Goal: Information Seeking & Learning: Learn about a topic

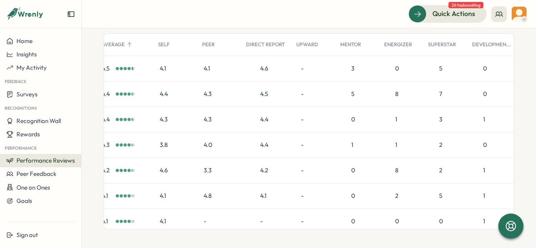
scroll to position [0, 162]
click at [347, 69] on div "3" at bounding box center [357, 68] width 44 height 25
click at [263, 68] on div "4.6" at bounding box center [264, 68] width 8 height 9
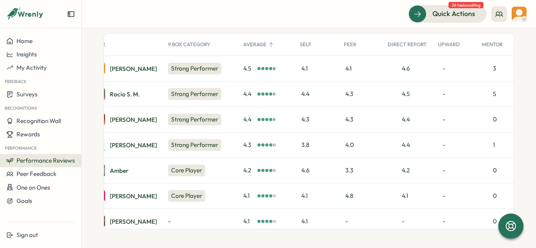
scroll to position [0, 0]
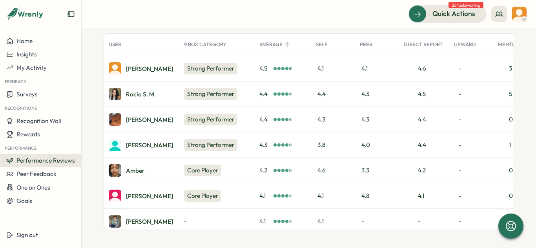
click at [270, 69] on span "4.5" at bounding box center [265, 68] width 13 height 9
click at [283, 66] on div "4.5" at bounding box center [275, 68] width 33 height 9
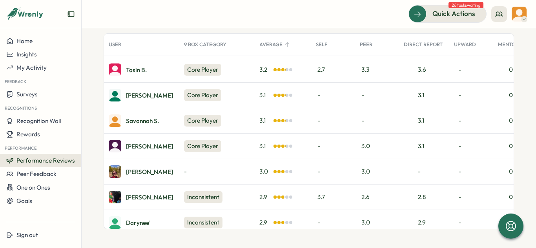
scroll to position [494, 0]
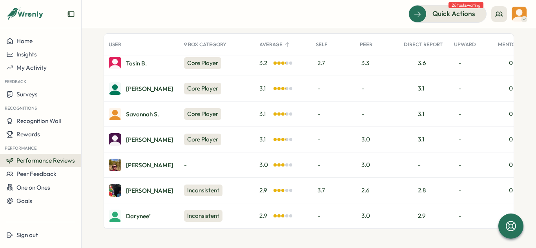
drag, startPoint x: 191, startPoint y: 187, endPoint x: 124, endPoint y: 189, distance: 67.1
click at [124, 188] on div "Josiah G. Inconsistent 2.9 3.7 2.6 2.8 - 0 1 1 6" at bounding box center [387, 191] width 567 height 26
click at [137, 188] on div "Josiah G." at bounding box center [149, 191] width 47 height 6
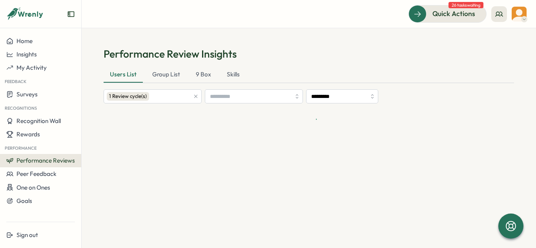
scroll to position [0, 0]
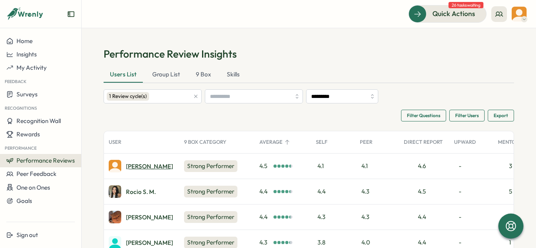
click at [131, 166] on div "Olivia A." at bounding box center [149, 167] width 47 height 6
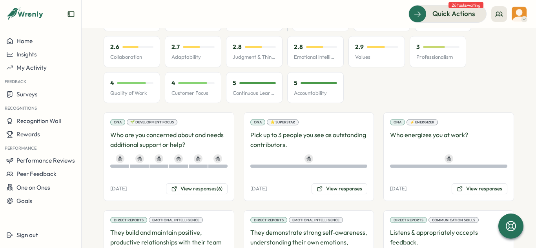
scroll to position [563, 0]
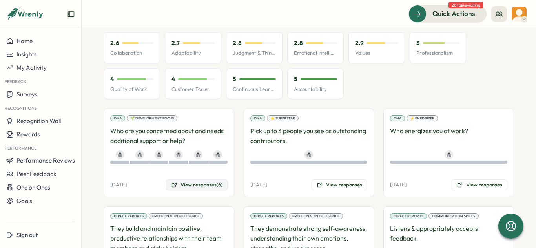
click at [192, 184] on button "View responses (6)" at bounding box center [197, 185] width 62 height 11
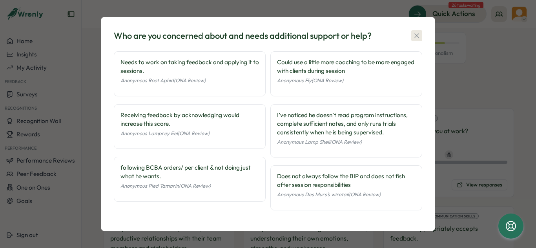
click at [415, 34] on icon "button" at bounding box center [417, 36] width 8 height 8
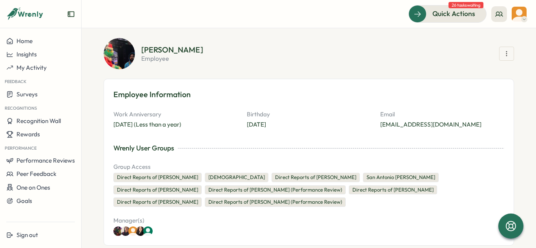
scroll to position [0, 0]
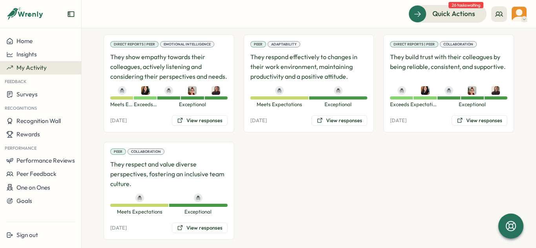
scroll to position [1009, 0]
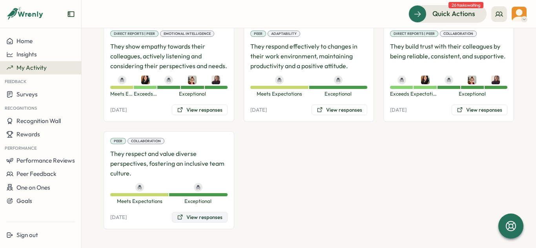
click at [191, 221] on button "View responses" at bounding box center [200, 217] width 56 height 11
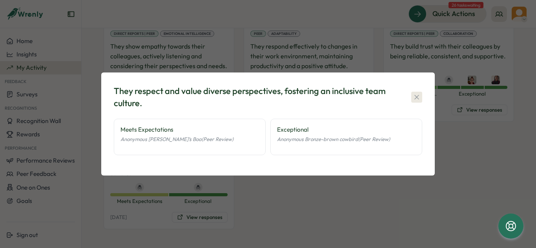
click at [417, 96] on icon "button" at bounding box center [417, 97] width 8 height 8
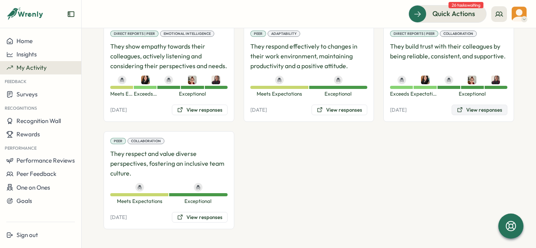
click at [476, 111] on button "View responses" at bounding box center [480, 110] width 56 height 11
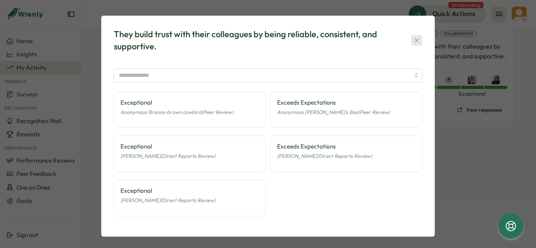
click at [414, 42] on icon "button" at bounding box center [417, 40] width 8 height 8
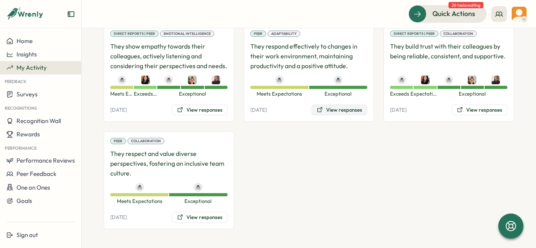
click at [330, 112] on button "View responses" at bounding box center [340, 110] width 56 height 11
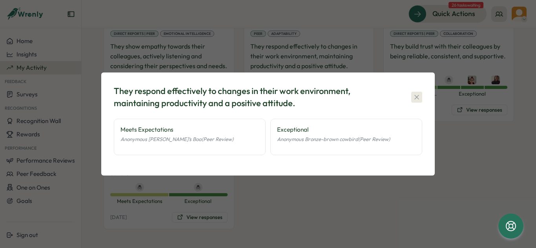
click at [415, 92] on button "button" at bounding box center [416, 97] width 11 height 11
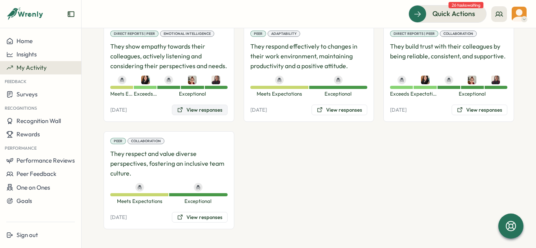
click at [217, 107] on button "View responses" at bounding box center [200, 110] width 56 height 11
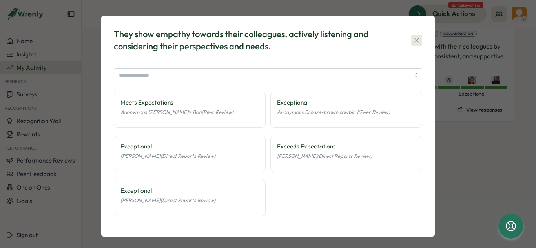
click at [413, 36] on icon "button" at bounding box center [417, 40] width 8 height 8
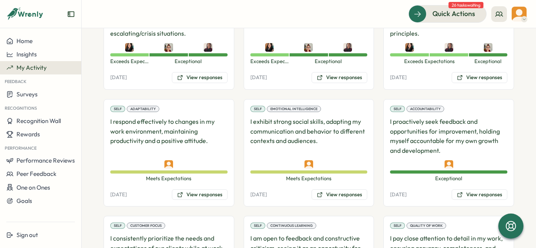
scroll to position [592, 0]
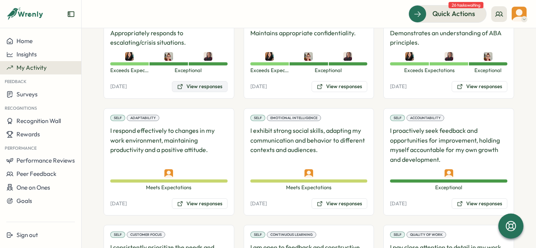
click at [198, 89] on button "View responses" at bounding box center [200, 86] width 56 height 11
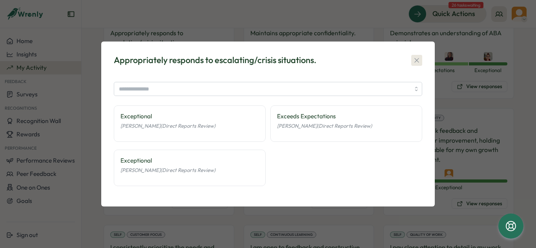
click at [415, 56] on button "button" at bounding box center [416, 60] width 11 height 11
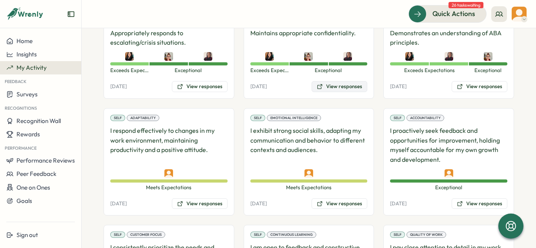
click at [350, 88] on button "View responses" at bounding box center [340, 86] width 56 height 11
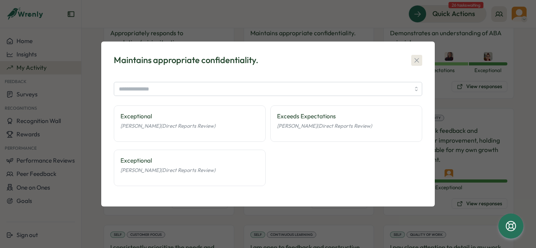
click at [418, 57] on icon "button" at bounding box center [417, 60] width 8 height 8
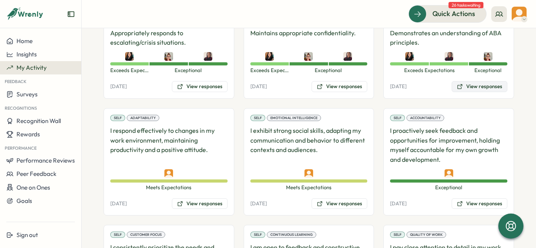
click at [474, 90] on button "View responses" at bounding box center [480, 86] width 56 height 11
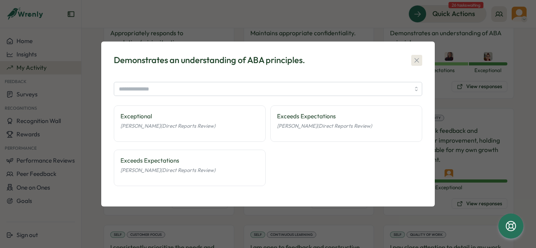
click at [413, 57] on icon "button" at bounding box center [417, 60] width 8 height 8
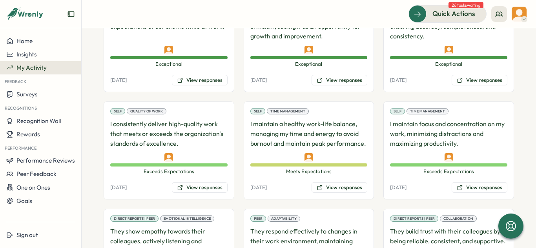
scroll to position [824, 0]
click at [318, 185] on icon at bounding box center [320, 187] width 6 height 6
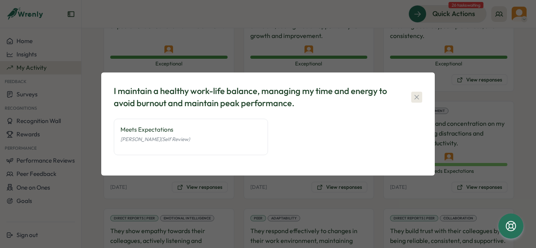
click at [417, 98] on icon "button" at bounding box center [417, 97] width 8 height 8
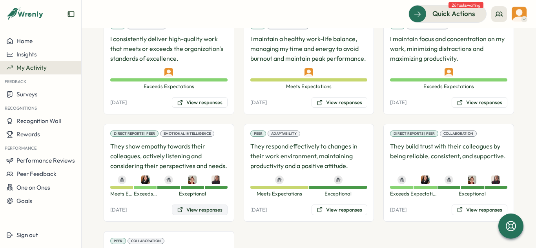
scroll to position [934, 0]
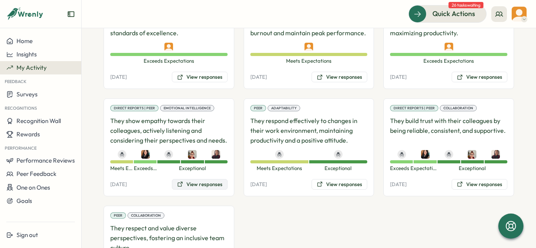
click at [186, 185] on button "View responses" at bounding box center [200, 184] width 56 height 11
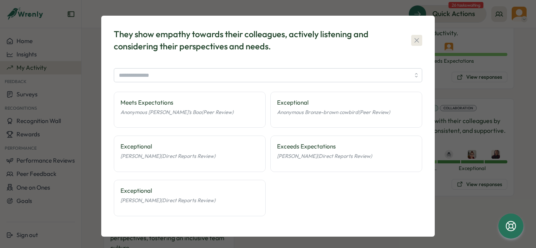
click at [411, 38] on button "button" at bounding box center [416, 40] width 11 height 11
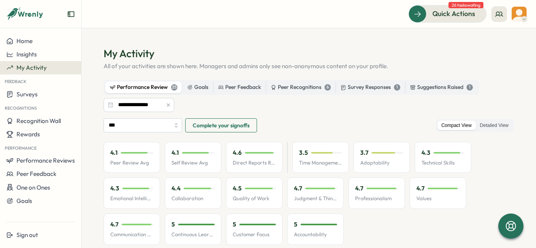
scroll to position [0, 0]
click at [318, 87] on div "Peer Recognitions 6" at bounding box center [301, 88] width 60 height 9
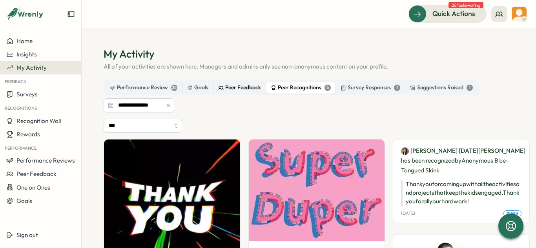
click at [226, 84] on div "Peer Feedback" at bounding box center [239, 88] width 43 height 9
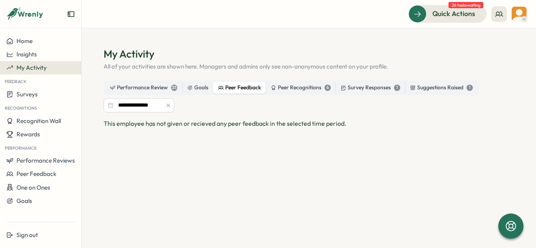
click at [197, 82] on div "Performance Review 25 Goals Peer Feedback Peer Recognitions 6 Survey Responses …" at bounding box center [291, 87] width 375 height 15
click at [195, 88] on div "Goals" at bounding box center [197, 88] width 21 height 9
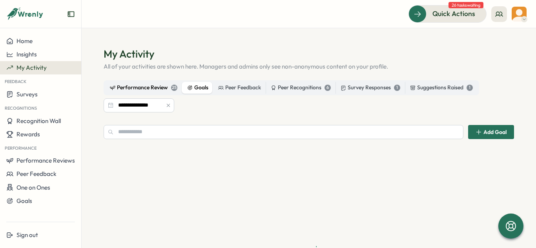
click at [160, 86] on div "Performance Review 25" at bounding box center [143, 88] width 67 height 9
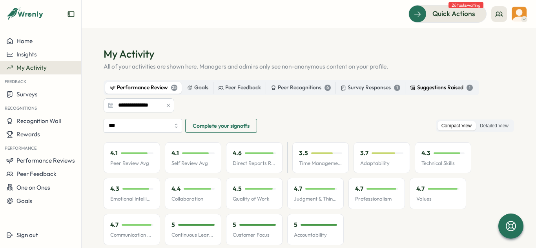
click at [445, 92] on div "Suggestions Raised 1" at bounding box center [441, 88] width 63 height 9
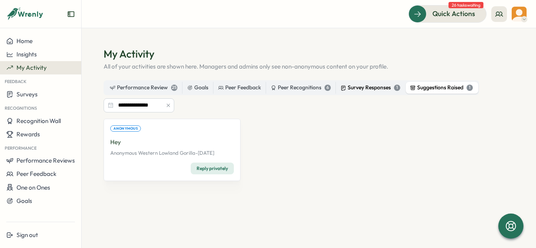
click at [377, 89] on div "Survey Responses 1" at bounding box center [371, 88] width 60 height 9
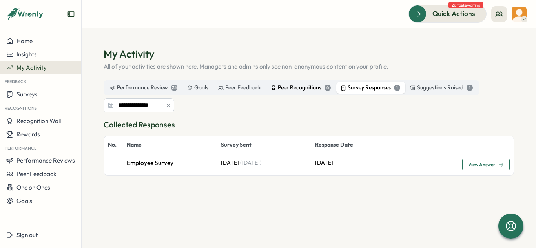
click at [317, 88] on div "Peer Recognitions 6" at bounding box center [301, 88] width 60 height 9
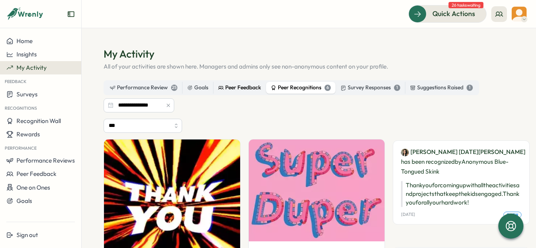
click at [242, 82] on label "Peer Feedback" at bounding box center [239, 88] width 52 height 12
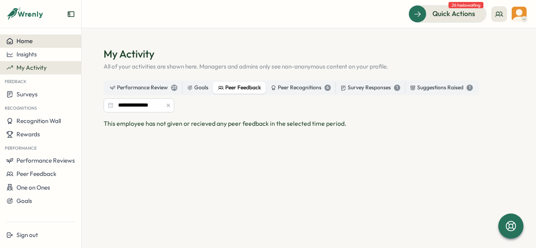
click at [40, 42] on div "Home" at bounding box center [40, 41] width 69 height 7
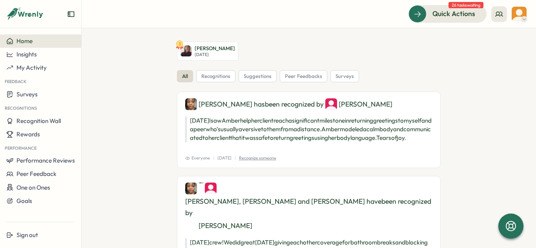
scroll to position [8, 0]
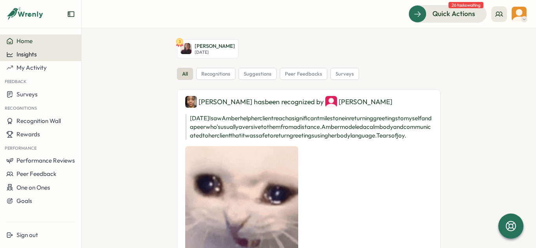
click at [38, 60] on button "Insights" at bounding box center [40, 54] width 81 height 13
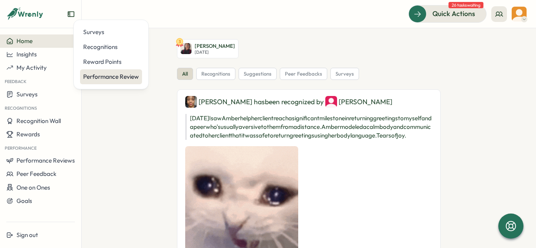
click at [111, 77] on div "Performance Review" at bounding box center [111, 77] width 56 height 9
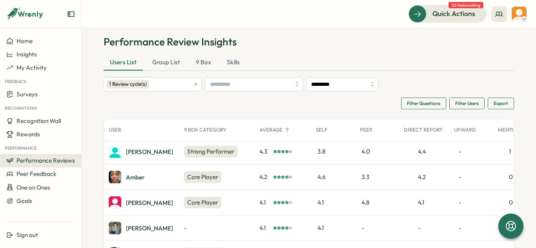
scroll to position [83, 0]
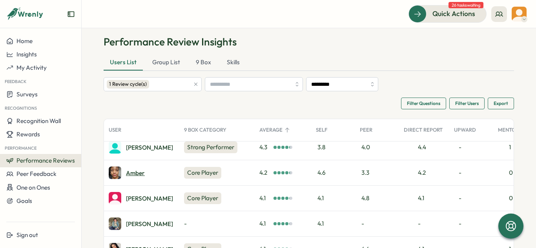
click at [133, 176] on div "Amber" at bounding box center [135, 173] width 19 height 6
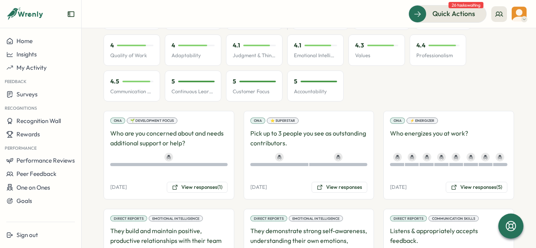
scroll to position [561, 0]
click at [189, 182] on button "View responses (1)" at bounding box center [197, 187] width 61 height 11
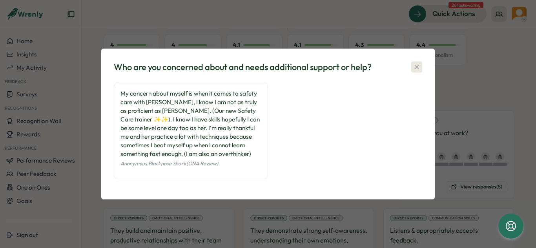
click at [419, 65] on icon "button" at bounding box center [416, 67] width 4 height 4
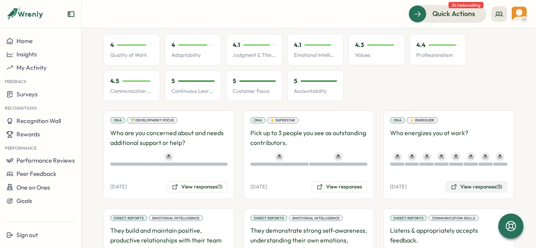
click at [459, 182] on button "View responses (5)" at bounding box center [477, 187] width 62 height 11
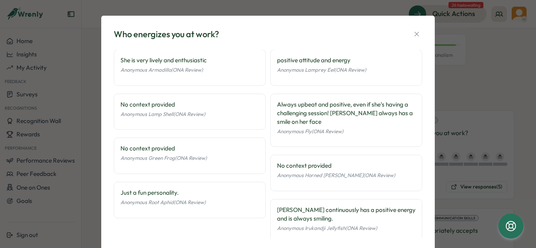
scroll to position [0, 0]
click at [417, 35] on icon "button" at bounding box center [417, 34] width 8 height 8
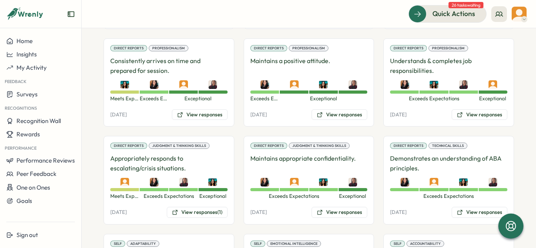
scroll to position [947, 0]
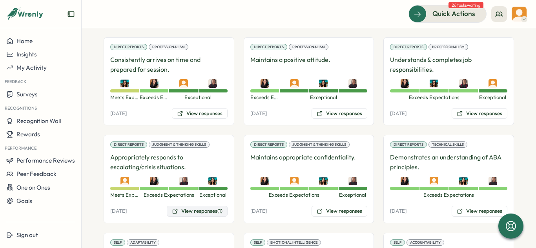
click at [200, 206] on button "View responses (1)" at bounding box center [197, 211] width 61 height 11
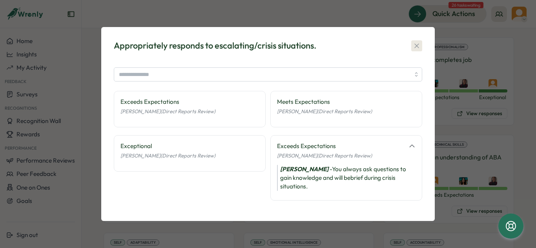
click at [412, 46] on button "button" at bounding box center [416, 45] width 11 height 11
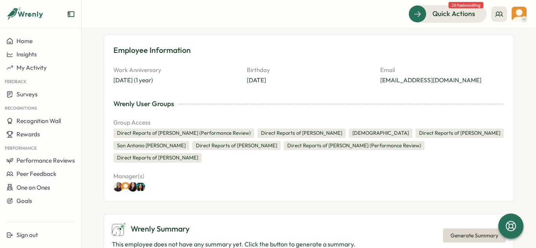
scroll to position [0, 0]
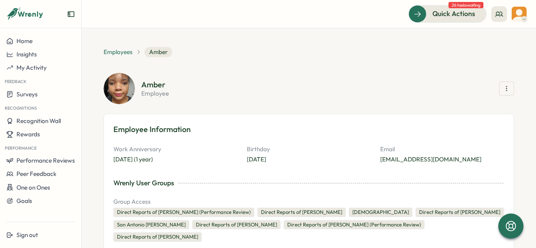
click at [123, 52] on span "Employees" at bounding box center [118, 52] width 29 height 9
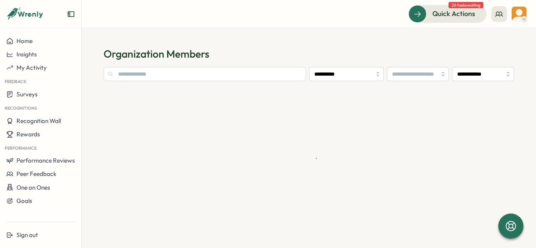
type input "**********"
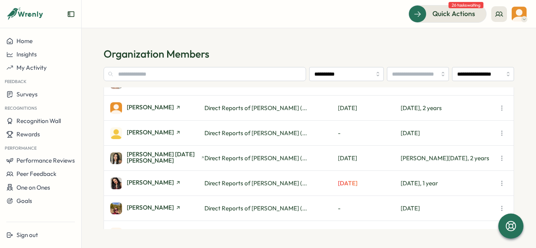
scroll to position [530, 0]
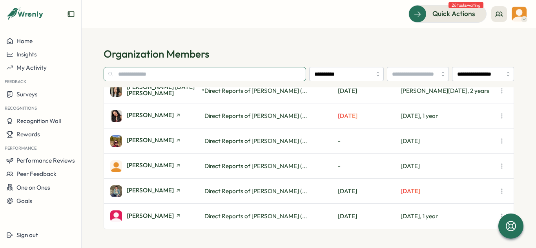
click at [164, 71] on input "text" at bounding box center [205, 74] width 202 height 14
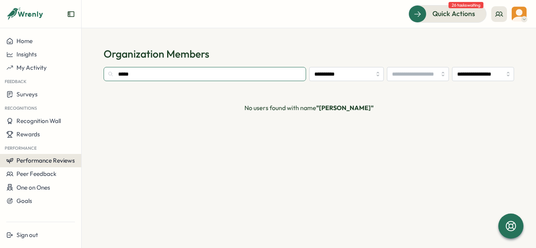
type input "*****"
click at [58, 161] on span "Performance Reviews" at bounding box center [45, 160] width 58 height 7
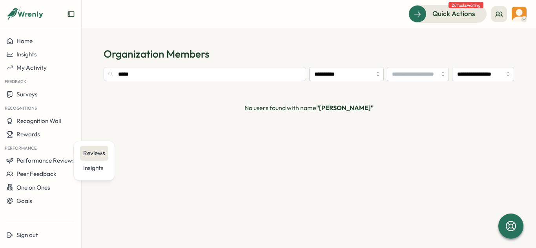
click at [89, 155] on div "Reviews" at bounding box center [94, 153] width 22 height 9
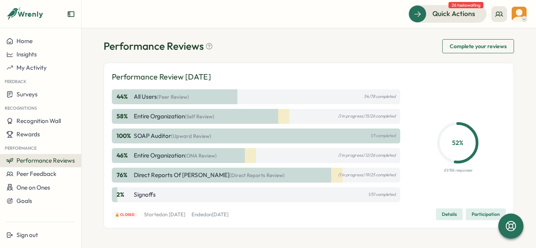
scroll to position [16, 0]
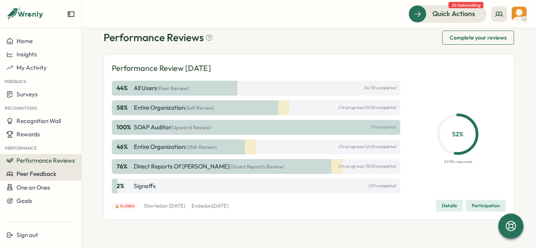
click at [36, 179] on button "Peer Feedback" at bounding box center [40, 174] width 81 height 13
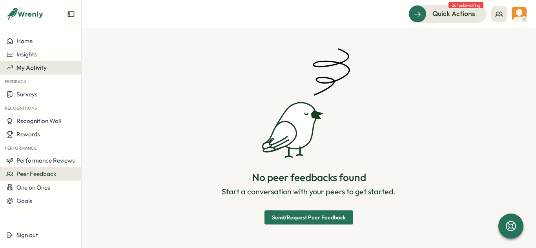
click at [31, 62] on button "My Activity" at bounding box center [40, 67] width 81 height 13
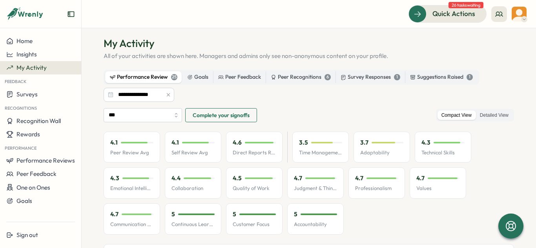
scroll to position [9, 0]
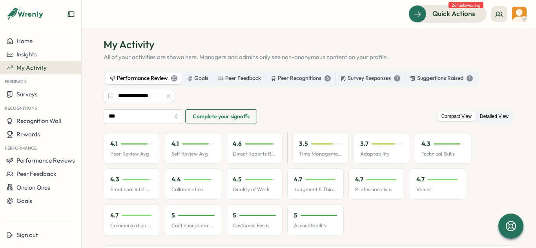
click at [477, 112] on label "Detailed View" at bounding box center [494, 117] width 36 height 10
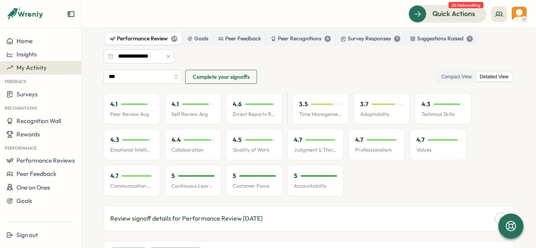
scroll to position [46, 0]
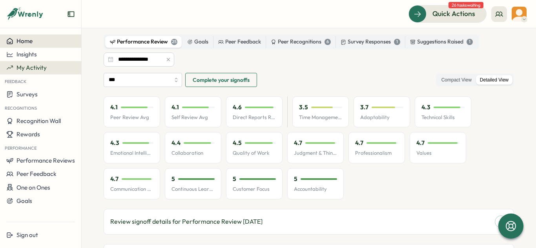
click at [55, 44] on div "Home" at bounding box center [40, 41] width 69 height 7
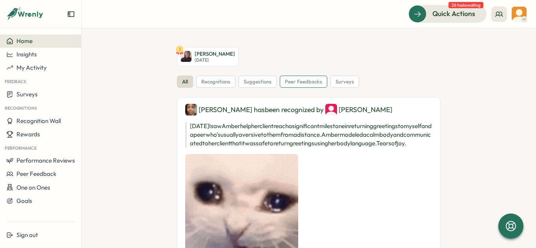
click at [298, 79] on span "peer feedbacks" at bounding box center [303, 81] width 37 height 7
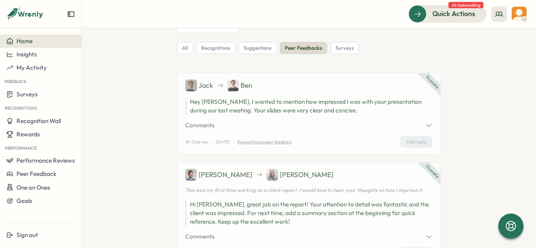
scroll to position [38, 0]
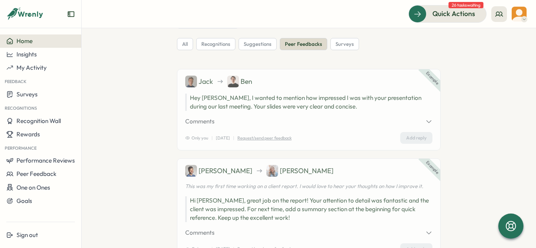
click at [335, 46] on span "surveys" at bounding box center [344, 44] width 18 height 7
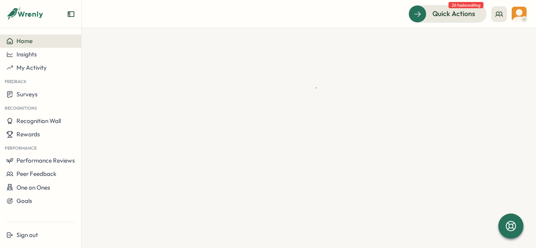
scroll to position [0, 0]
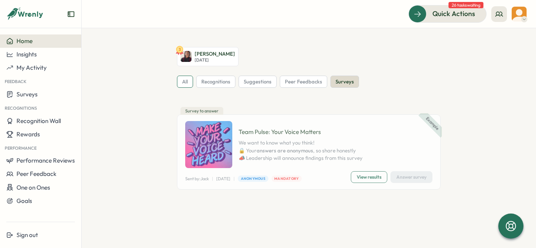
click at [188, 82] on span "all" at bounding box center [185, 81] width 6 height 7
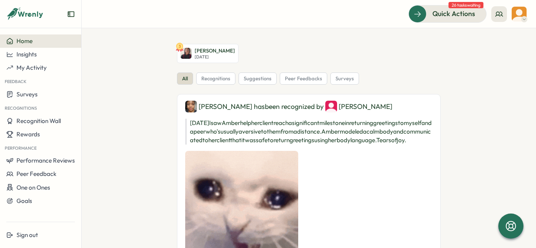
scroll to position [4, 0]
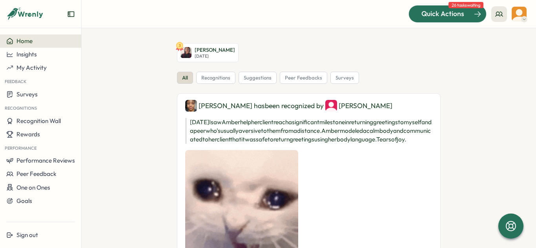
click at [463, 9] on span "Quick Actions" at bounding box center [442, 14] width 43 height 10
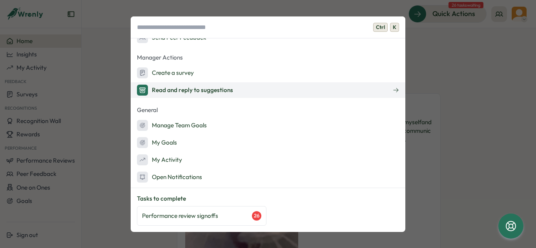
scroll to position [112, 0]
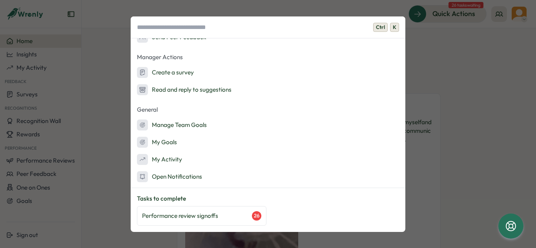
click at [437, 83] on div "Ctrl K Quick Actions Ask AI Create Goals Send a suggestion to leadership Recogn…" at bounding box center [268, 124] width 536 height 248
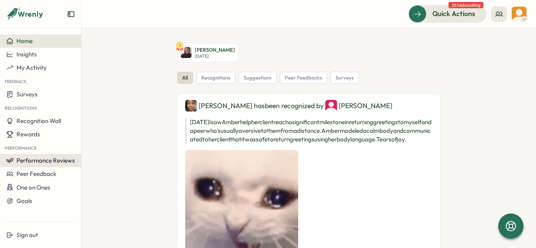
click at [44, 164] on span "Performance Reviews" at bounding box center [45, 160] width 58 height 7
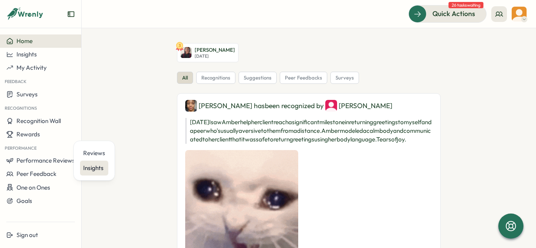
click at [92, 171] on div "Insights" at bounding box center [94, 168] width 22 height 9
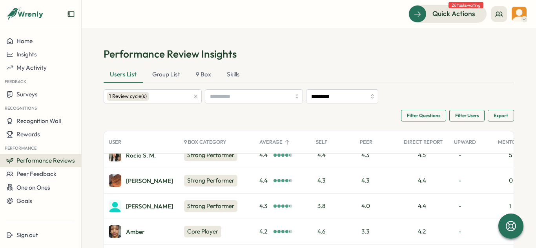
scroll to position [37, 0]
click at [135, 206] on div "Chloe M." at bounding box center [149, 206] width 47 height 6
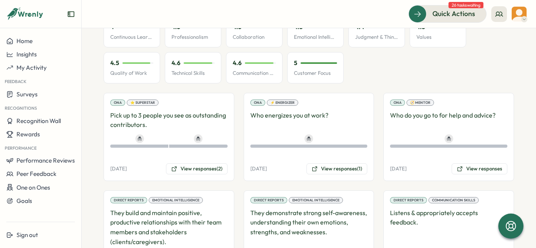
scroll to position [609, 0]
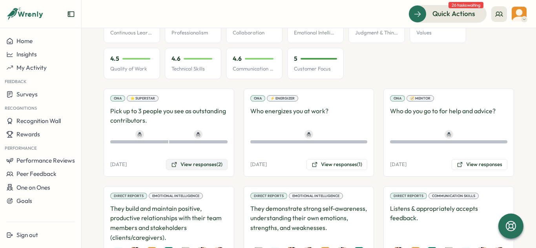
click at [201, 165] on button "View responses (2)" at bounding box center [197, 164] width 62 height 11
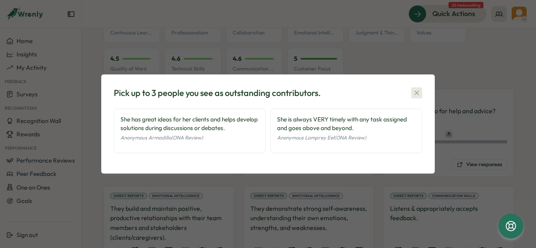
click at [415, 92] on icon "button" at bounding box center [417, 93] width 8 height 8
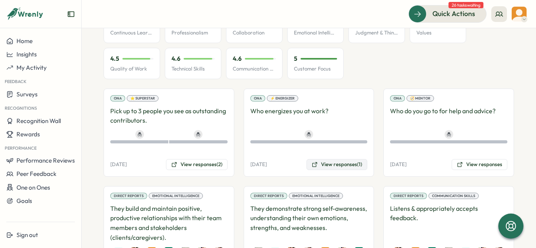
click at [324, 163] on button "View responses (1)" at bounding box center [336, 164] width 61 height 11
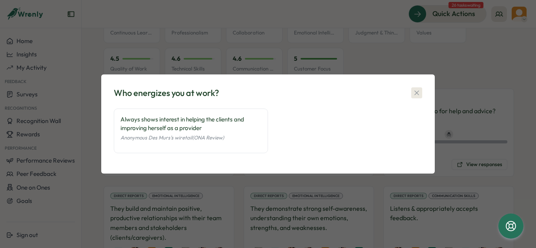
click at [416, 92] on icon "button" at bounding box center [417, 93] width 8 height 8
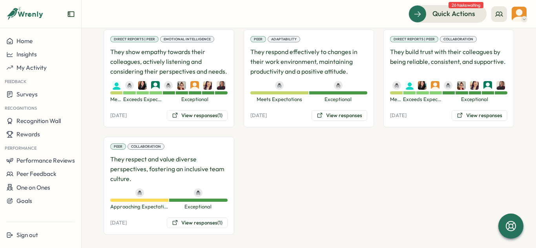
scroll to position [1513, 0]
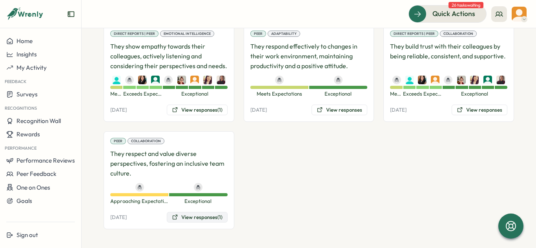
click at [198, 218] on button "View responses (1)" at bounding box center [197, 217] width 61 height 11
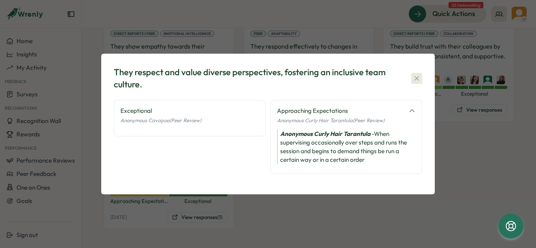
click at [419, 81] on icon "button" at bounding box center [417, 79] width 8 height 8
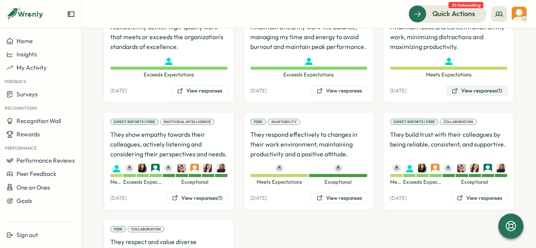
scroll to position [1416, 0]
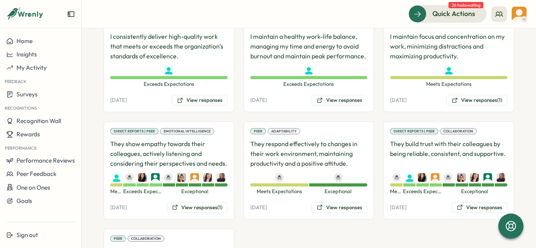
click at [463, 106] on div "Self Time Management I maintain focus and concentration on my work, minimizing …" at bounding box center [448, 63] width 131 height 98
click at [465, 101] on button "View responses (1)" at bounding box center [476, 100] width 61 height 11
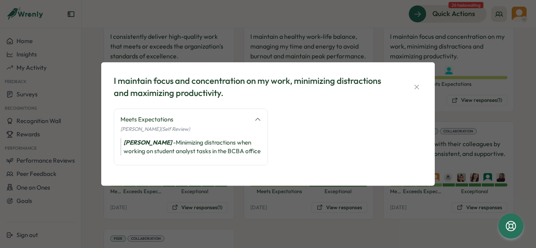
click at [264, 115] on div "Meets Expectations [PERSON_NAME] (Self Review) [PERSON_NAME] - Minimizing distr…" at bounding box center [191, 137] width 154 height 57
click at [262, 117] on div "Meets Expectations [PERSON_NAME] (Self Review) [PERSON_NAME] - Minimizing distr…" at bounding box center [191, 137] width 154 height 57
drag, startPoint x: 413, startPoint y: 85, endPoint x: 397, endPoint y: 82, distance: 16.0
click at [412, 85] on button "button" at bounding box center [416, 87] width 11 height 11
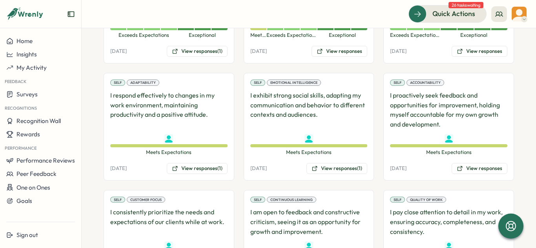
scroll to position [1103, 0]
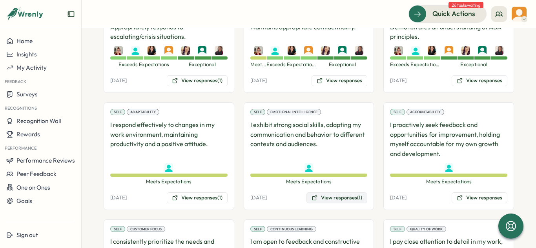
click at [339, 200] on button "View responses (1)" at bounding box center [336, 198] width 61 height 11
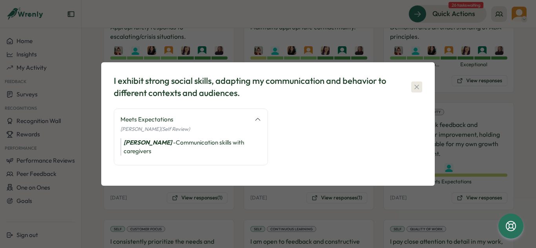
click at [416, 88] on icon "button" at bounding box center [417, 87] width 8 height 8
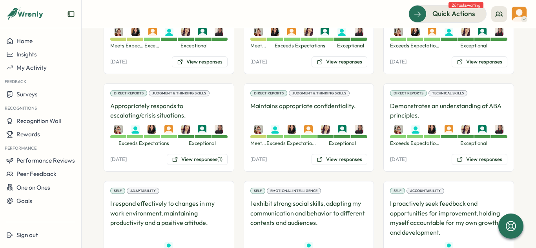
scroll to position [1024, 0]
click at [211, 157] on button "View responses (1)" at bounding box center [197, 160] width 61 height 11
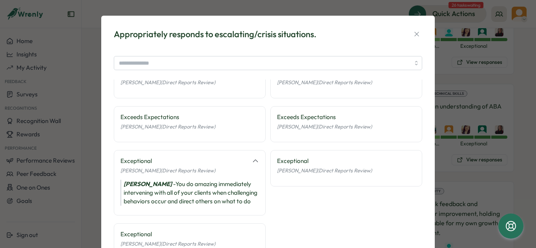
scroll to position [16, 0]
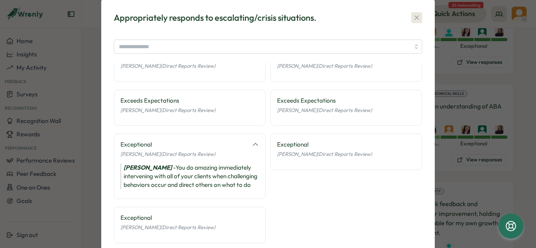
click at [413, 19] on icon "button" at bounding box center [417, 18] width 8 height 8
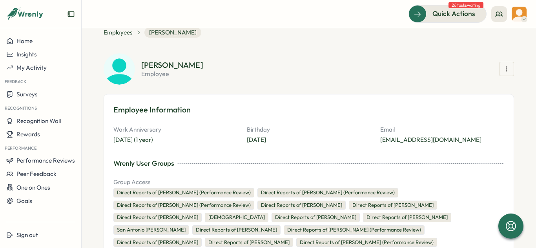
scroll to position [7, 0]
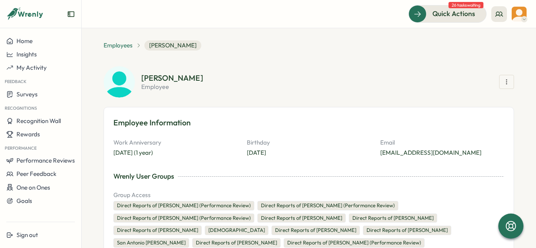
click at [127, 47] on span "Employees" at bounding box center [118, 45] width 29 height 9
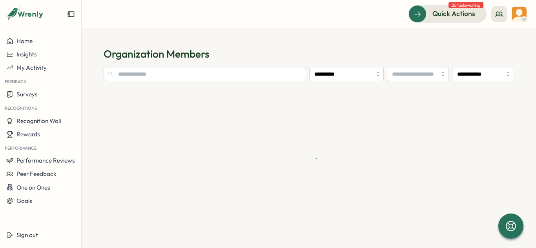
type input "**********"
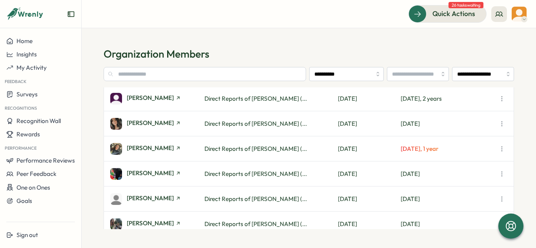
scroll to position [291, 0]
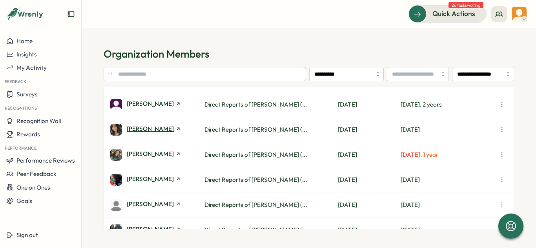
click at [136, 129] on span "Jasmin Aleman" at bounding box center [150, 129] width 47 height 6
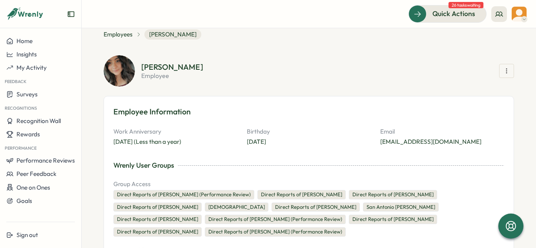
scroll to position [193, 0]
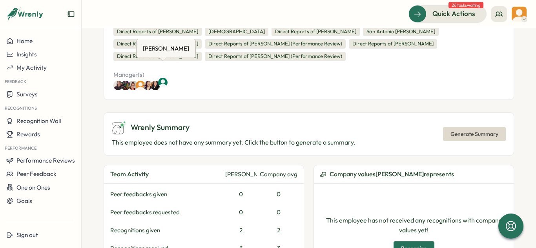
click at [165, 78] on img at bounding box center [162, 82] width 9 height 9
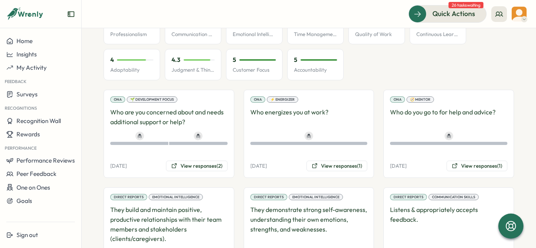
scroll to position [602, 0]
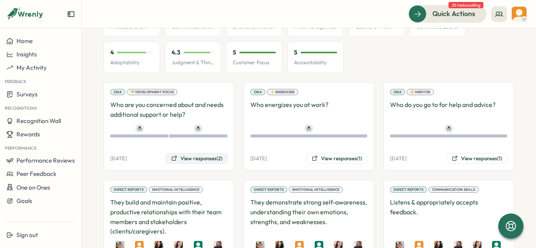
click at [199, 153] on button "View responses (2)" at bounding box center [197, 158] width 62 height 11
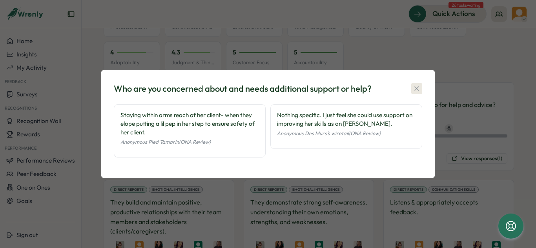
click at [415, 93] on button "button" at bounding box center [416, 88] width 11 height 11
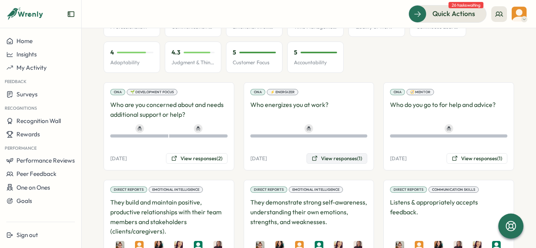
click at [344, 153] on button "View responses (1)" at bounding box center [336, 158] width 61 height 11
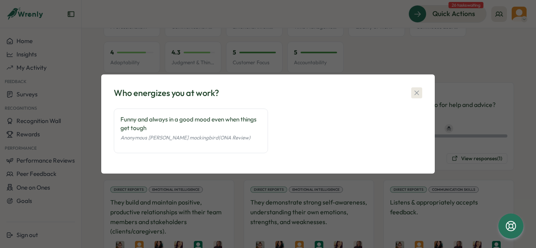
click at [418, 89] on icon "button" at bounding box center [417, 93] width 8 height 8
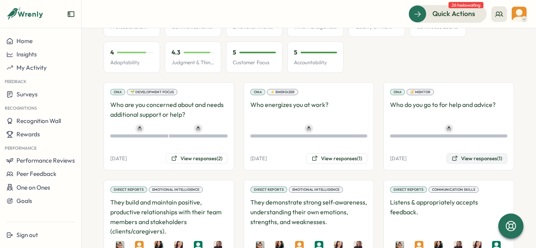
click at [470, 153] on button "View responses (1)" at bounding box center [476, 158] width 61 height 11
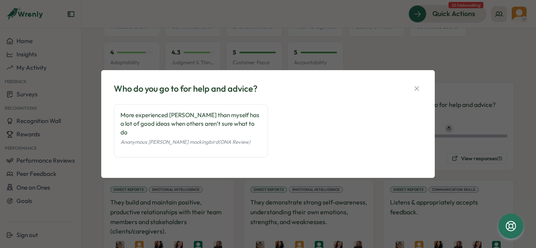
click at [424, 91] on div "Who do you go to for help and advice? More experienced RBT than myself has a lo…" at bounding box center [268, 124] width 315 height 89
click at [415, 92] on icon "button" at bounding box center [417, 89] width 8 height 8
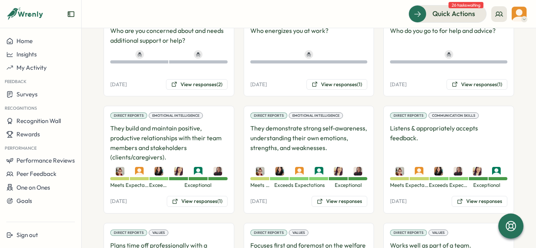
scroll to position [692, 0]
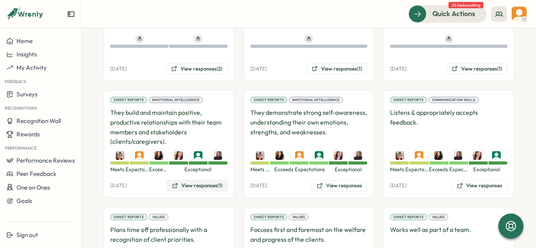
click at [180, 180] on button "View responses (1)" at bounding box center [197, 185] width 61 height 11
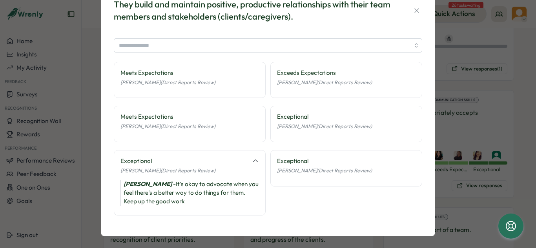
scroll to position [31, 0]
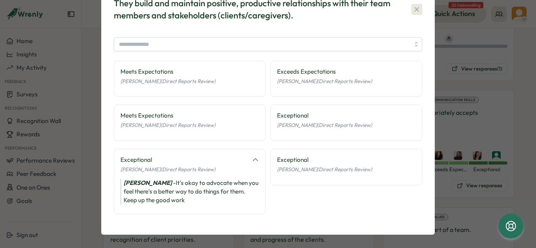
click at [419, 5] on button "button" at bounding box center [416, 9] width 11 height 11
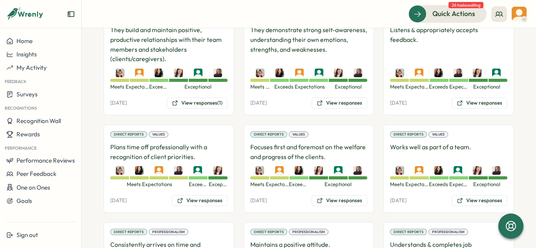
scroll to position [776, 0]
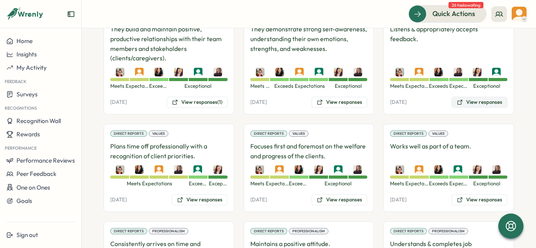
click at [487, 97] on button "View responses" at bounding box center [480, 102] width 56 height 11
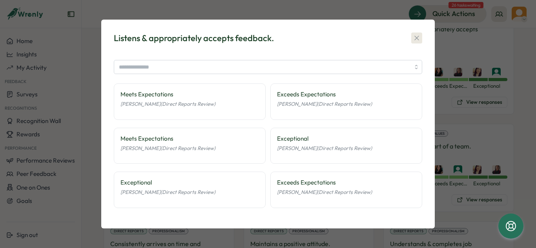
click at [415, 38] on icon "button" at bounding box center [417, 38] width 8 height 8
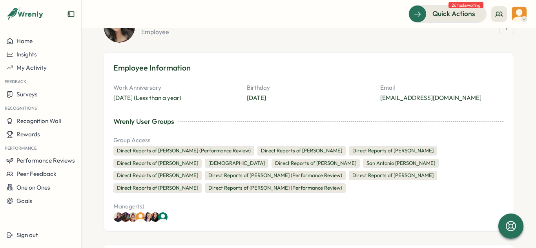
scroll to position [59, 0]
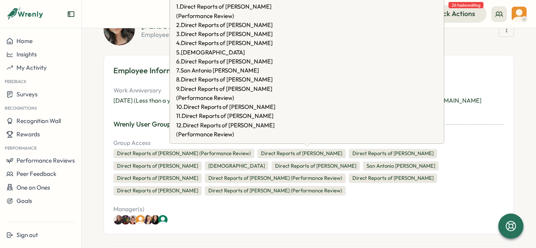
click at [271, 155] on div "Direct Reports of Tawnie Green" at bounding box center [301, 153] width 88 height 9
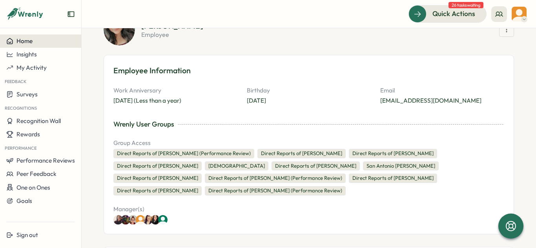
click at [39, 41] on div "Home" at bounding box center [40, 41] width 69 height 7
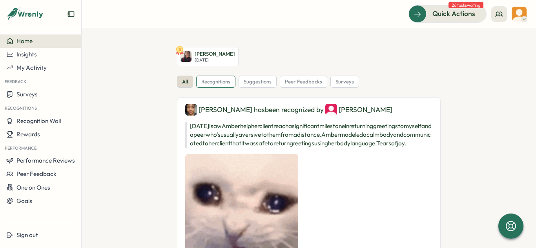
click at [218, 58] on p "Tue, Sep 23" at bounding box center [215, 60] width 40 height 5
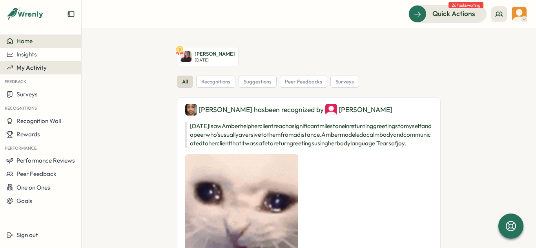
click at [42, 69] on span "My Activity" at bounding box center [31, 67] width 30 height 7
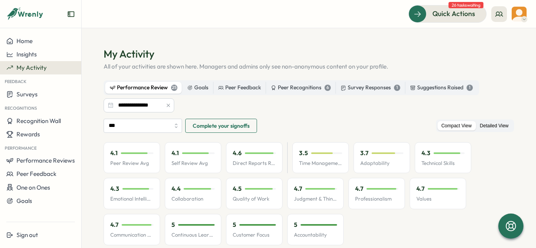
click at [481, 130] on label "Detailed View" at bounding box center [494, 126] width 36 height 10
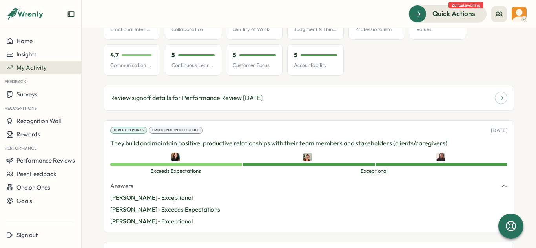
scroll to position [171, 0]
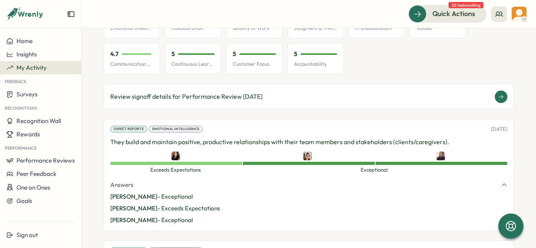
click at [498, 95] on icon at bounding box center [500, 96] width 5 height 5
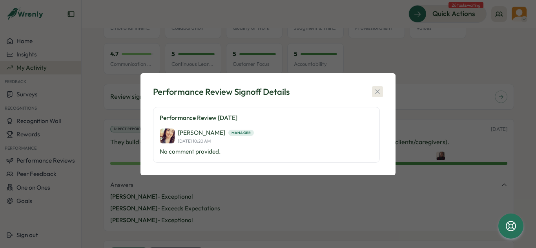
click at [375, 90] on icon "button" at bounding box center [378, 92] width 8 height 8
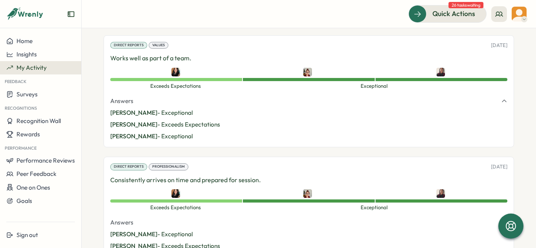
scroll to position [886, 0]
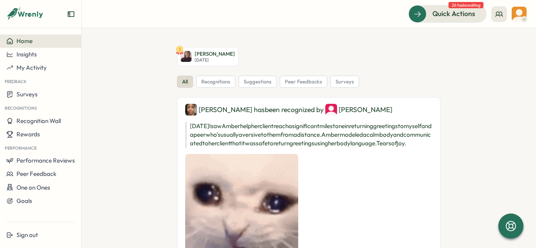
click at [32, 43] on span "Home" at bounding box center [24, 40] width 16 height 7
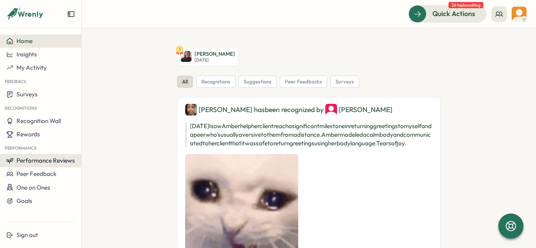
click at [42, 164] on span "Performance Reviews" at bounding box center [45, 160] width 58 height 7
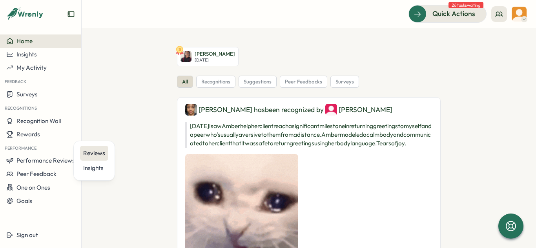
click at [101, 152] on div "Reviews" at bounding box center [94, 153] width 22 height 9
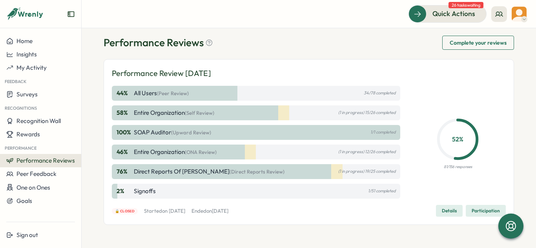
scroll to position [12, 0]
click at [442, 206] on span "Details" at bounding box center [449, 210] width 15 height 11
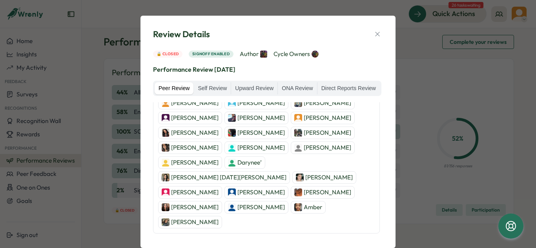
scroll to position [119, 0]
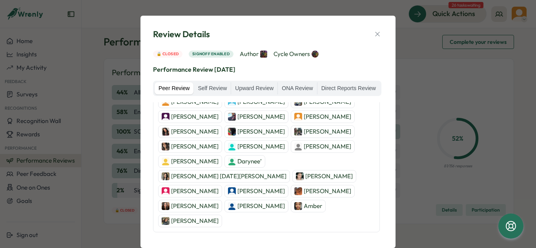
click at [286, 172] on p "[PERSON_NAME] [DATE][PERSON_NAME]" at bounding box center [228, 176] width 115 height 9
click at [376, 36] on icon "button" at bounding box center [378, 34] width 8 height 8
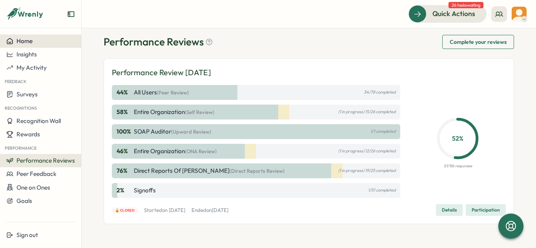
click at [34, 40] on div "Home" at bounding box center [40, 41] width 69 height 7
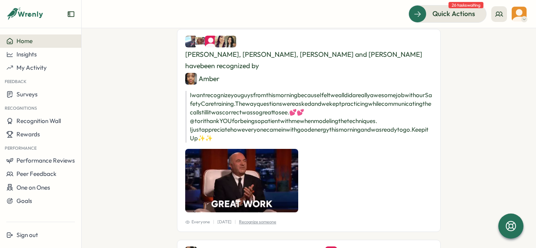
scroll to position [1134, 0]
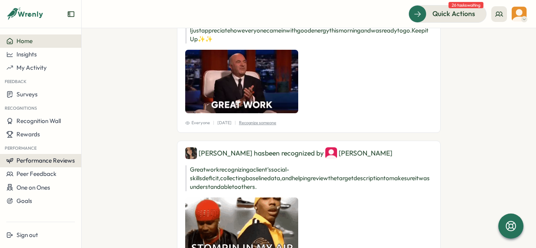
click at [39, 159] on span "Performance Reviews" at bounding box center [45, 160] width 58 height 7
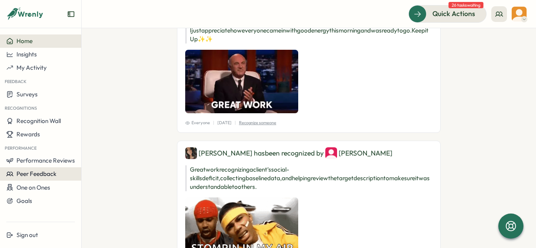
click at [36, 171] on span "Peer Feedback" at bounding box center [36, 173] width 40 height 7
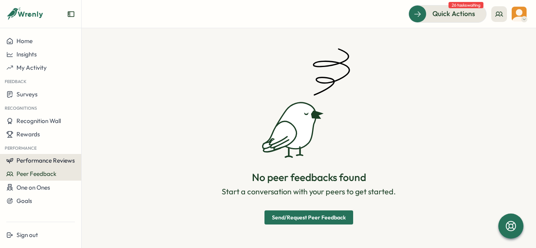
click at [51, 165] on button "Performance Reviews" at bounding box center [40, 160] width 81 height 13
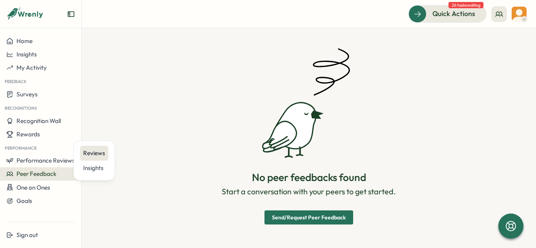
click at [83, 156] on div "Reviews" at bounding box center [94, 153] width 22 height 9
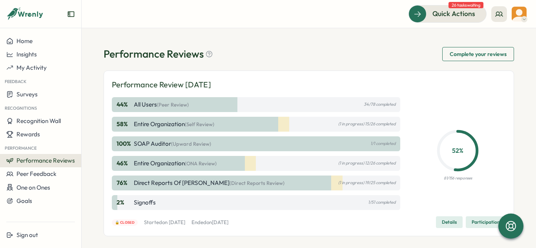
click at [142, 200] on p "Signoffs" at bounding box center [145, 203] width 22 height 9
click at [443, 224] on span "Details" at bounding box center [449, 222] width 15 height 11
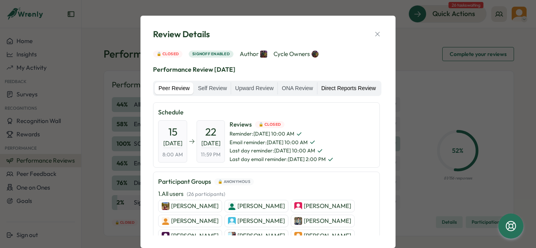
click at [340, 88] on label "Direct Reports Review" at bounding box center [348, 88] width 62 height 13
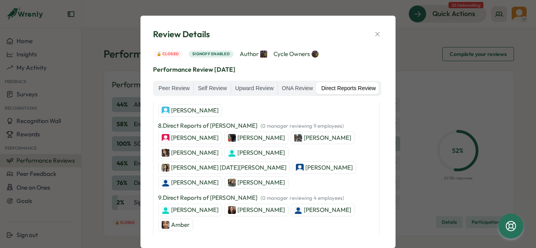
scroll to position [767, 0]
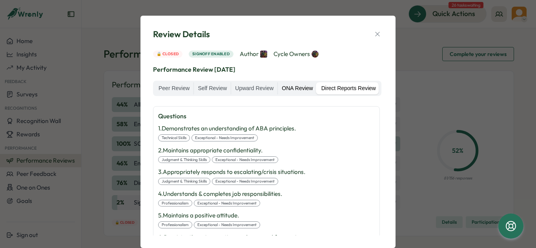
click at [290, 93] on label "ONA Review" at bounding box center [297, 88] width 39 height 13
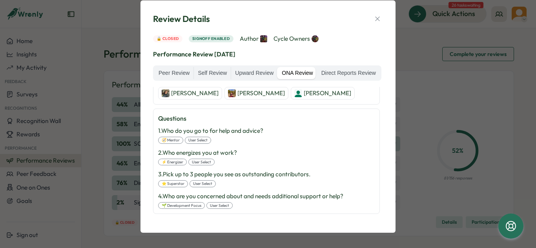
scroll to position [16, 0]
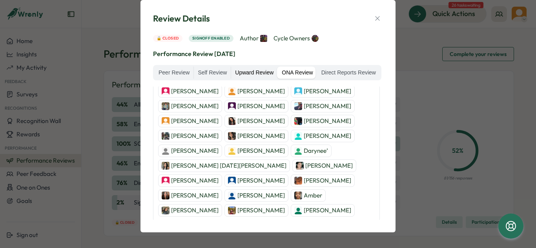
click at [264, 74] on label "Upward Review" at bounding box center [254, 73] width 46 height 13
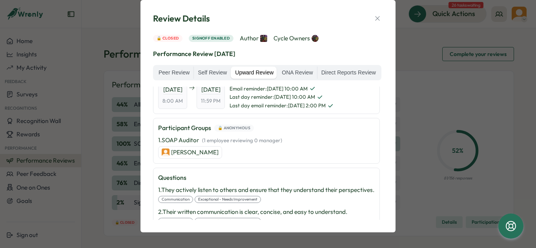
scroll to position [0, 0]
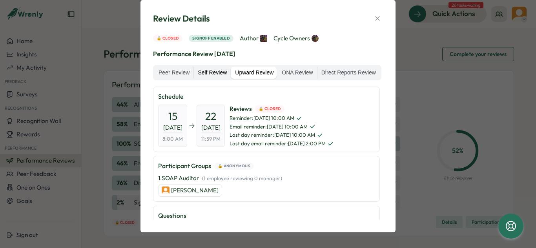
click at [220, 75] on label "Self Review" at bounding box center [212, 73] width 37 height 13
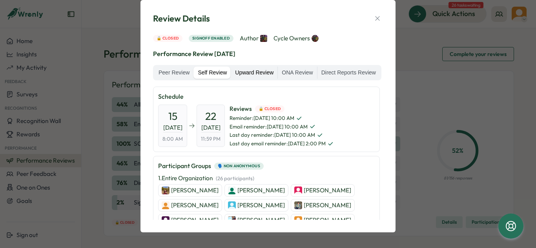
click at [245, 69] on label "Upward Review" at bounding box center [254, 73] width 46 height 13
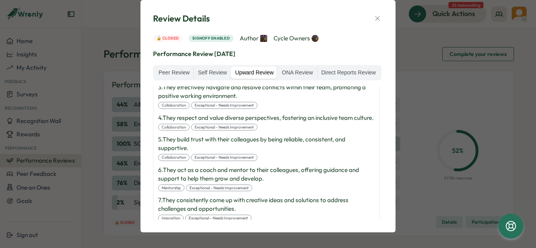
scroll to position [215, 0]
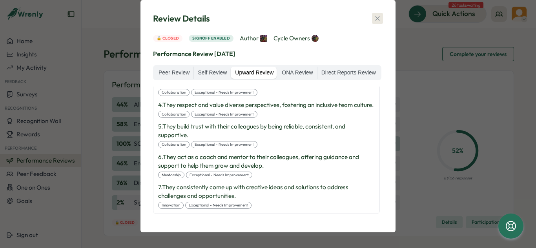
click at [374, 16] on icon "button" at bounding box center [378, 19] width 8 height 8
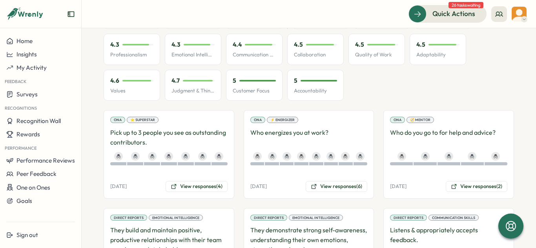
scroll to position [576, 0]
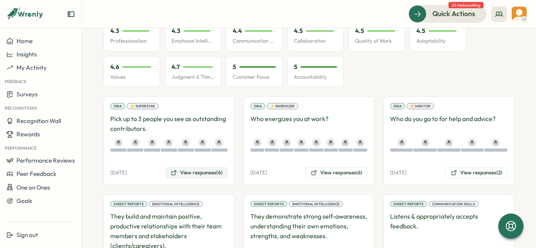
click at [208, 172] on button "View responses (4)" at bounding box center [197, 173] width 62 height 11
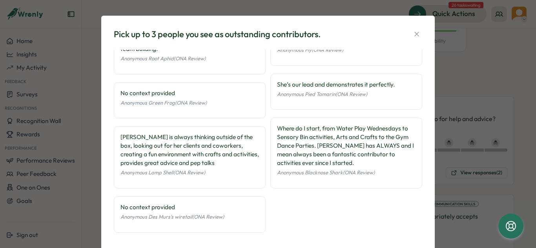
scroll to position [23, 0]
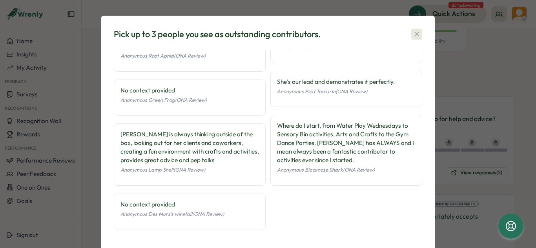
click at [415, 38] on button "button" at bounding box center [416, 34] width 11 height 11
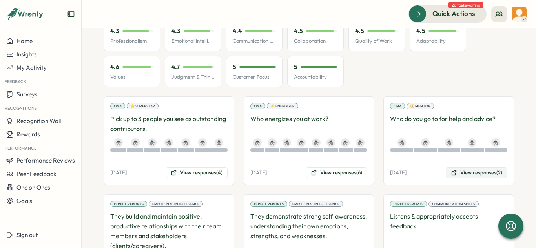
click at [468, 175] on button "View responses (2)" at bounding box center [477, 173] width 62 height 11
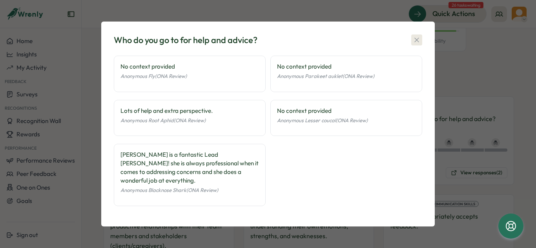
click at [415, 44] on icon "button" at bounding box center [417, 40] width 8 height 8
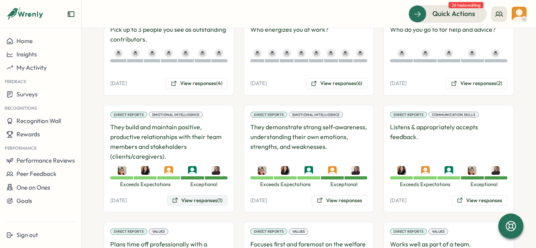
scroll to position [667, 0]
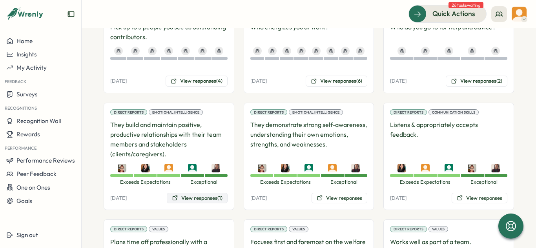
click at [179, 197] on button "View responses (1)" at bounding box center [197, 198] width 61 height 11
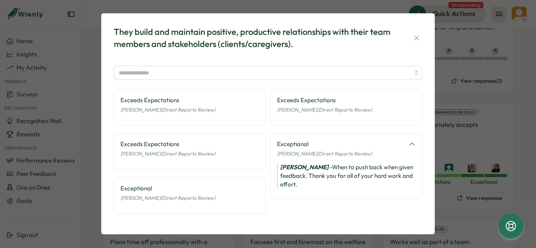
scroll to position [4, 0]
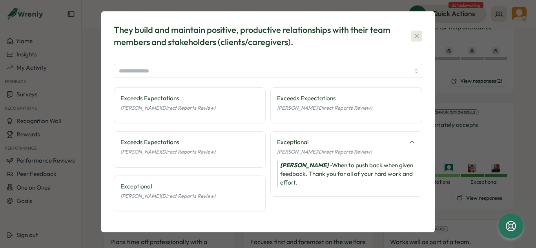
click at [412, 31] on button "button" at bounding box center [416, 36] width 11 height 11
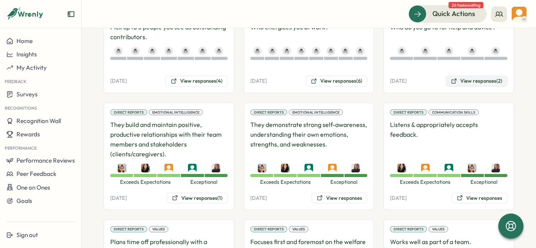
click at [474, 82] on button "View responses (2)" at bounding box center [477, 81] width 62 height 11
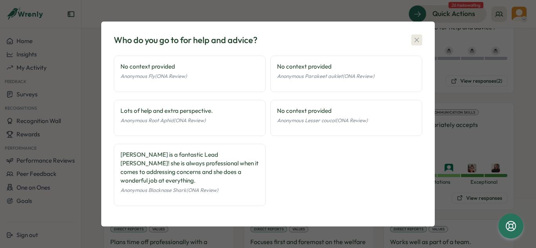
click at [422, 41] on button "button" at bounding box center [416, 40] width 11 height 11
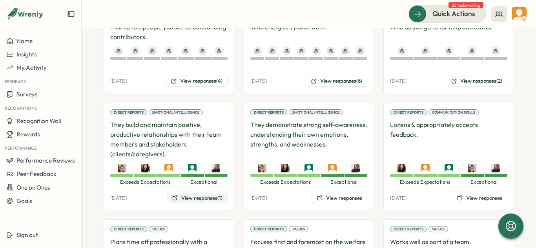
click at [191, 195] on button "View responses (1)" at bounding box center [197, 198] width 61 height 11
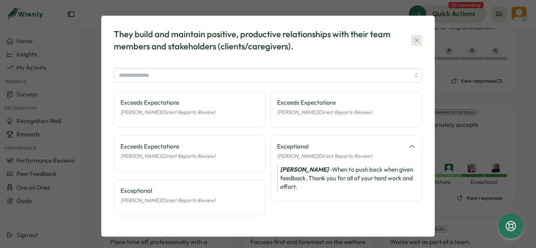
click at [413, 39] on icon "button" at bounding box center [417, 40] width 8 height 8
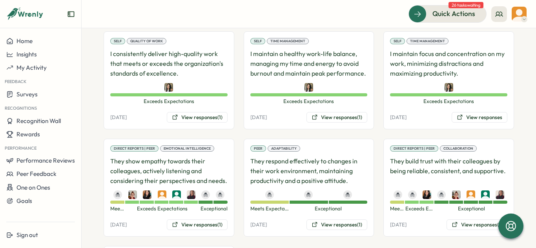
scroll to position [1391, 0]
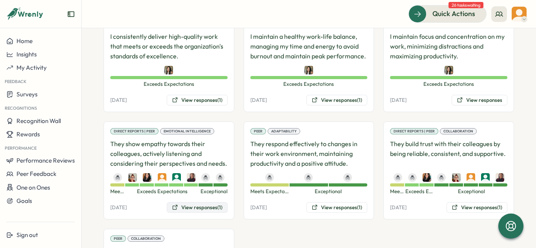
click at [195, 210] on button "View responses (1)" at bounding box center [197, 207] width 61 height 11
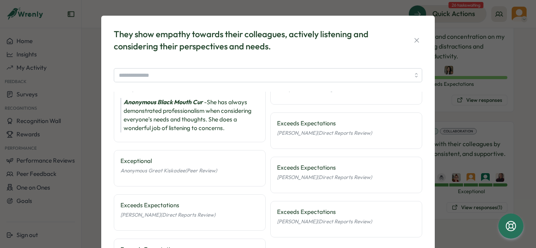
scroll to position [26, 0]
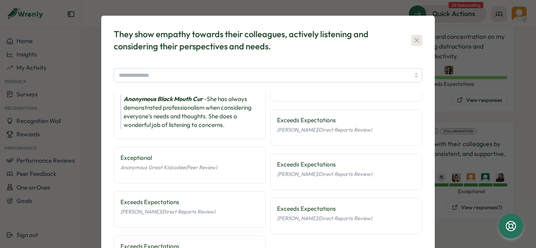
click at [415, 41] on icon "button" at bounding box center [417, 40] width 8 height 8
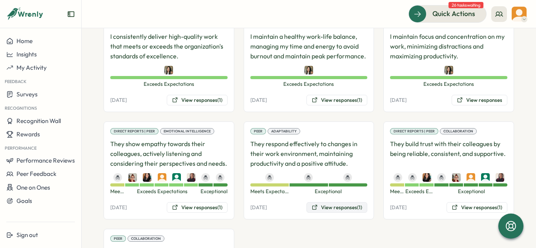
click at [329, 208] on button "View responses (1)" at bounding box center [336, 207] width 61 height 11
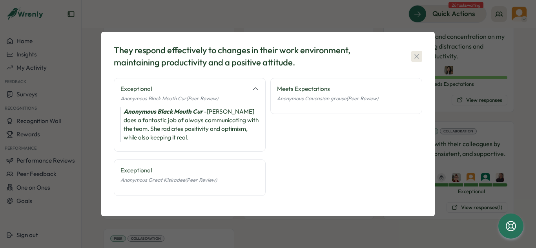
click at [416, 56] on icon "button" at bounding box center [416, 56] width 4 height 4
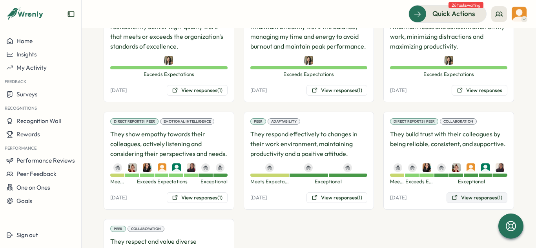
scroll to position [1403, 0]
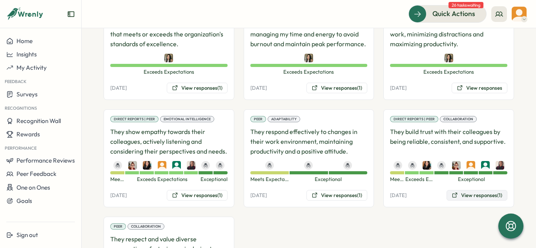
click at [465, 197] on button "View responses (1)" at bounding box center [476, 195] width 61 height 11
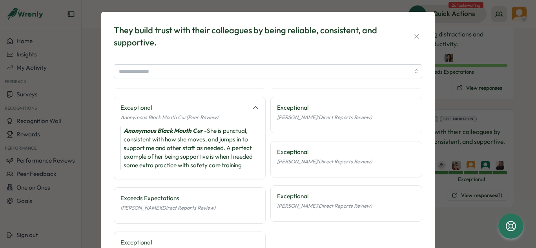
scroll to position [5, 0]
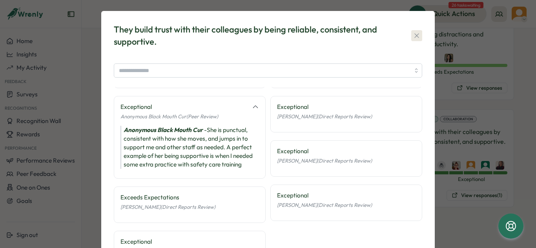
click at [417, 33] on icon "button" at bounding box center [417, 36] width 8 height 8
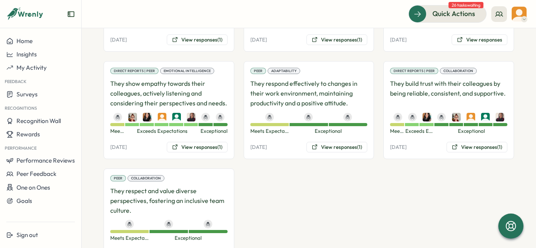
scroll to position [1489, 0]
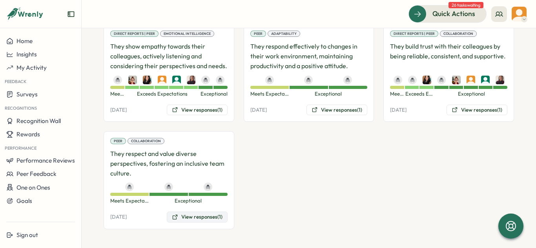
click at [209, 215] on button "View responses (1)" at bounding box center [197, 217] width 61 height 11
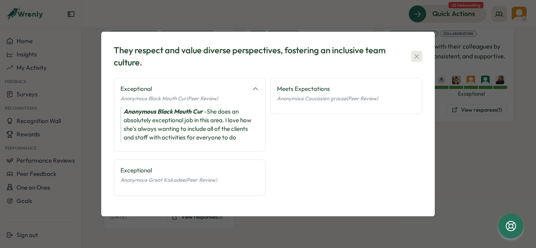
click at [412, 54] on button "button" at bounding box center [416, 56] width 11 height 11
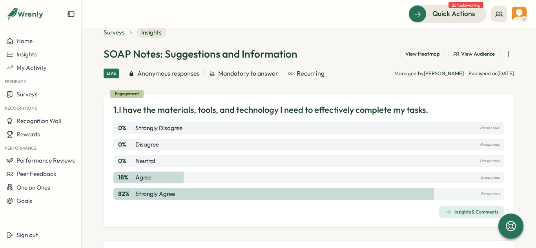
scroll to position [25, 0]
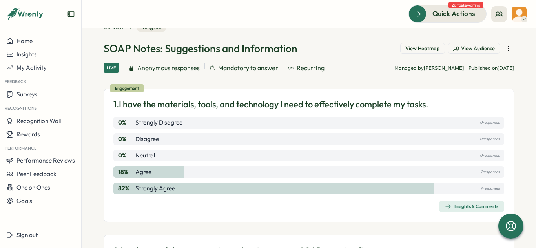
click at [464, 206] on div "Insights & Comments" at bounding box center [471, 207] width 53 height 6
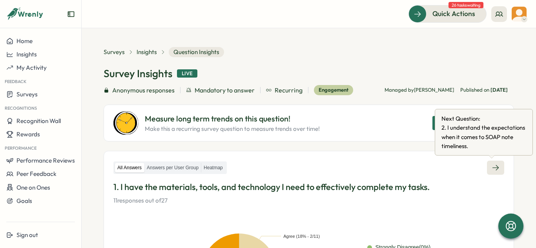
click at [498, 168] on link at bounding box center [495, 168] width 17 height 14
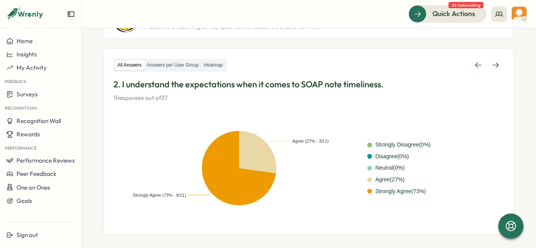
scroll to position [96, 0]
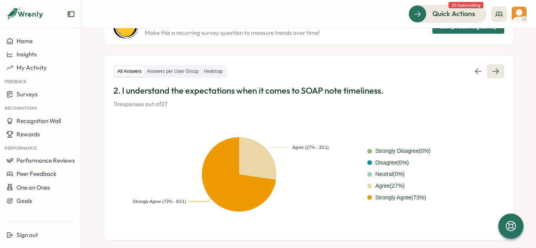
click at [493, 73] on icon at bounding box center [495, 71] width 6 height 5
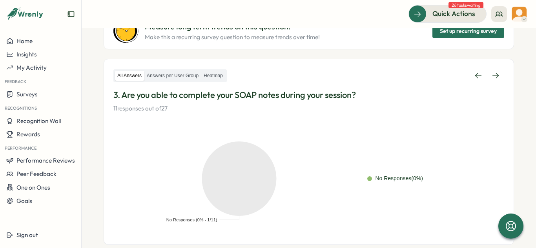
scroll to position [91, 0]
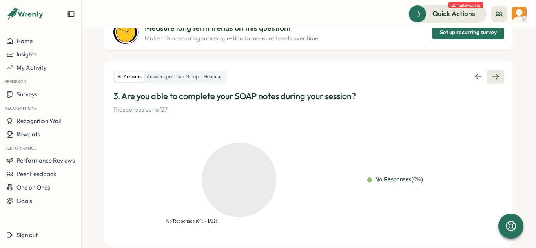
click at [492, 80] on icon at bounding box center [496, 77] width 8 height 8
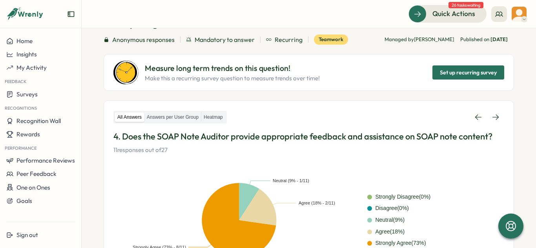
scroll to position [51, 0]
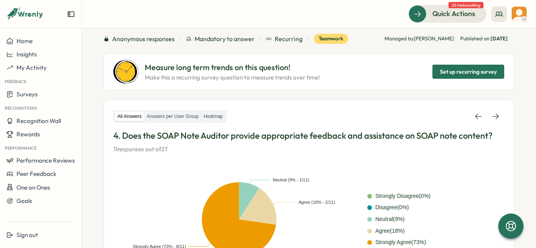
click at [469, 72] on span "Set up recurring survey" at bounding box center [468, 71] width 57 height 13
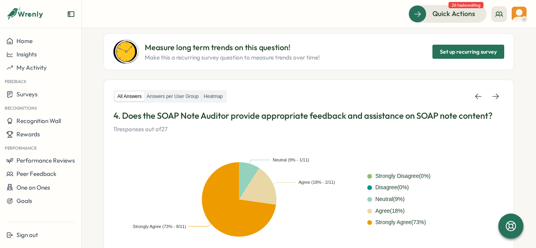
scroll to position [20, 0]
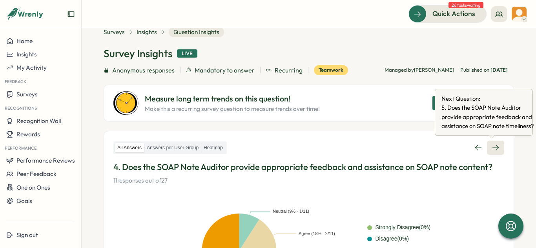
click at [487, 145] on link at bounding box center [495, 148] width 17 height 14
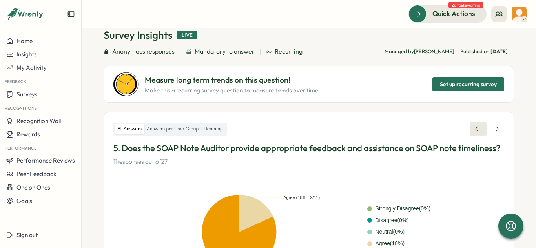
scroll to position [37, 0]
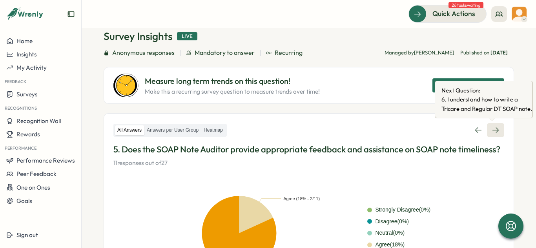
click at [487, 129] on link at bounding box center [495, 130] width 17 height 14
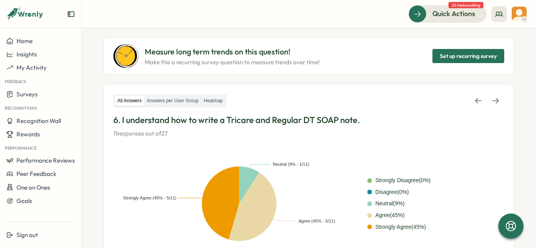
scroll to position [72, 0]
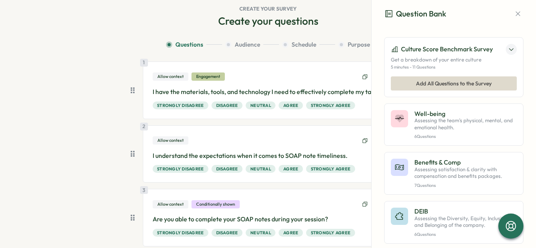
scroll to position [51, 0]
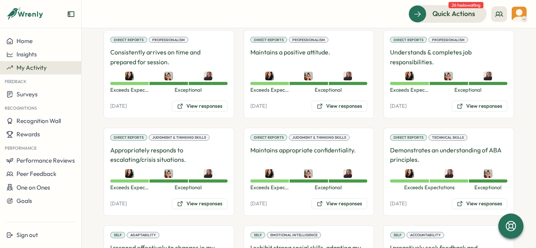
scroll to position [450, 0]
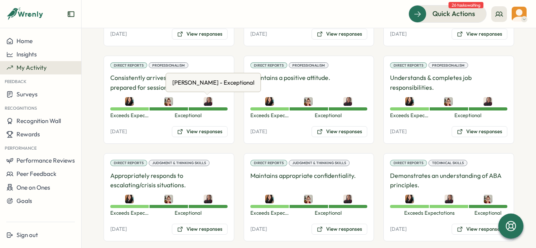
click at [210, 100] on img at bounding box center [208, 101] width 9 height 9
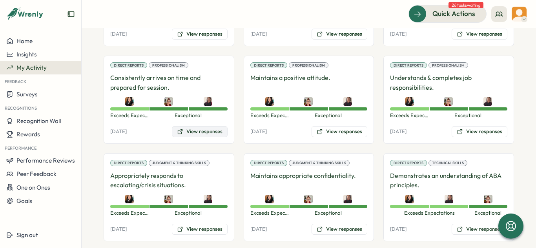
click at [195, 131] on button "View responses" at bounding box center [200, 131] width 56 height 11
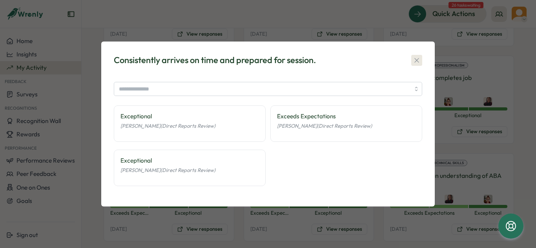
click at [416, 59] on icon "button" at bounding box center [417, 60] width 8 height 8
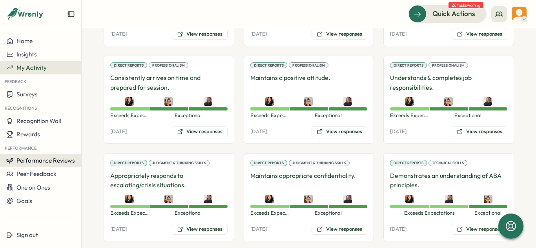
click at [35, 164] on span "Performance Reviews" at bounding box center [45, 160] width 58 height 7
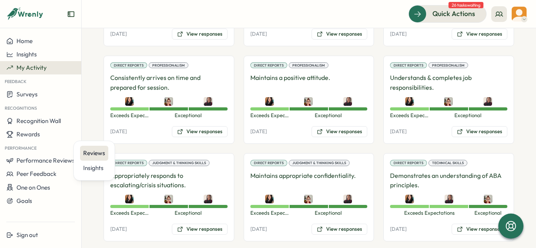
click at [81, 149] on div "Reviews" at bounding box center [94, 153] width 28 height 15
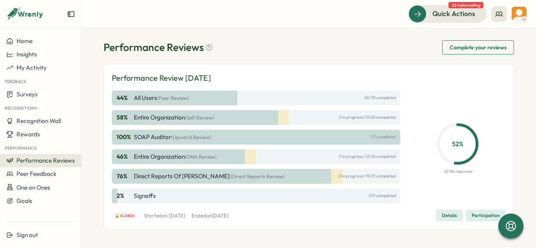
scroll to position [16, 0]
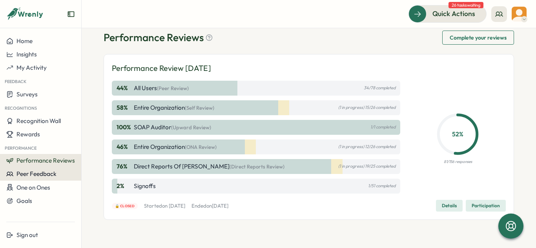
click at [35, 173] on span "Peer Feedback" at bounding box center [36, 173] width 40 height 7
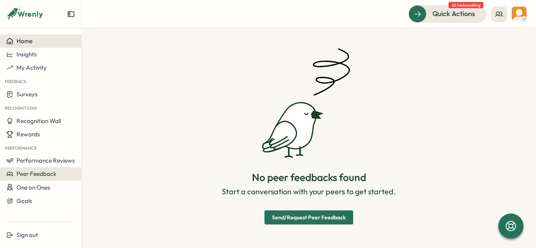
click at [38, 46] on button "Home" at bounding box center [40, 41] width 81 height 13
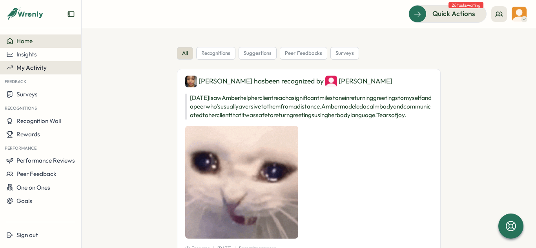
click at [40, 68] on span "My Activity" at bounding box center [31, 67] width 30 height 7
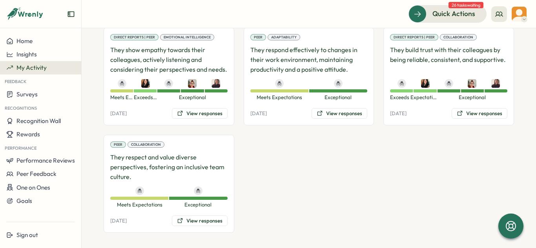
scroll to position [1004, 0]
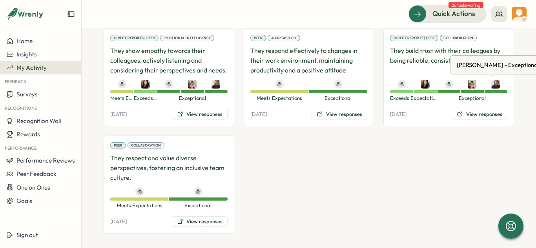
click at [491, 82] on img at bounding box center [495, 84] width 9 height 9
click at [491, 84] on img at bounding box center [495, 84] width 9 height 9
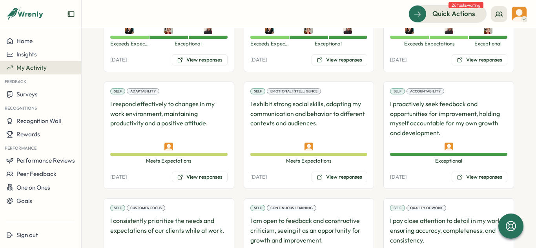
scroll to position [615, 0]
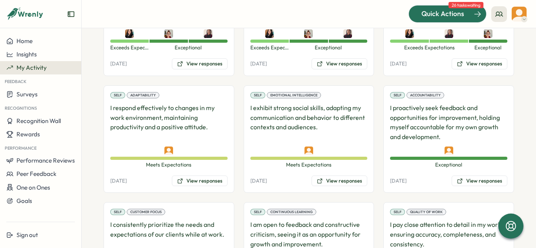
click at [454, 15] on span "Quick Actions" at bounding box center [442, 14] width 43 height 10
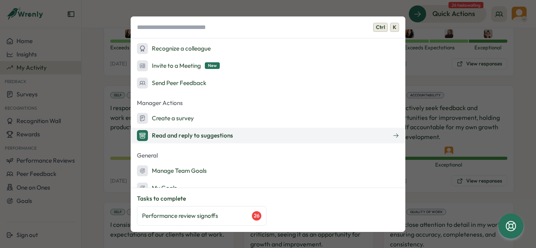
scroll to position [67, 0]
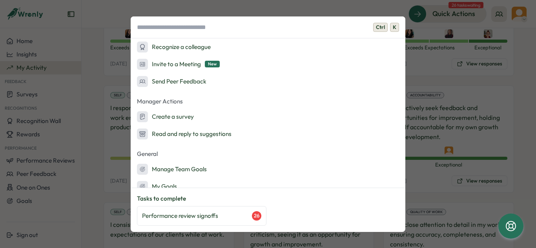
click at [483, 180] on div "Ctrl K Quick Actions Ask AI Create Goals Send a suggestion to leadership Recogn…" at bounding box center [268, 124] width 536 height 248
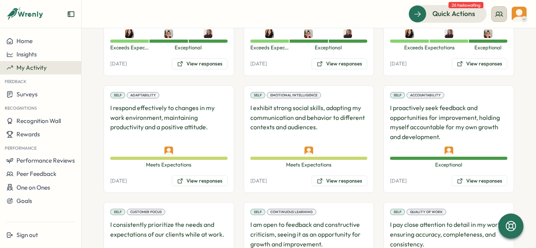
click at [497, 12] on icon at bounding box center [499, 14] width 8 height 8
click at [496, 36] on div "My Team" at bounding box center [499, 39] width 49 height 9
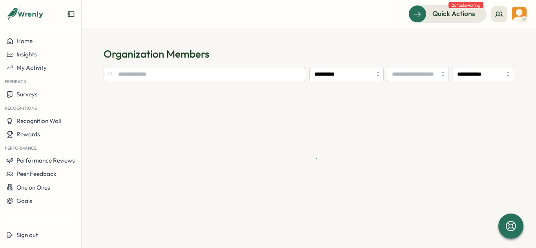
type input "**********"
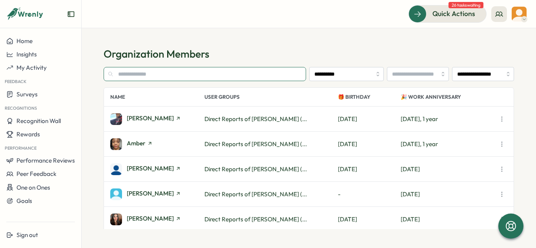
click at [147, 76] on input "text" at bounding box center [205, 74] width 202 height 14
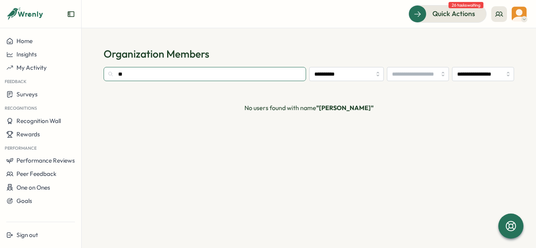
type input "*"
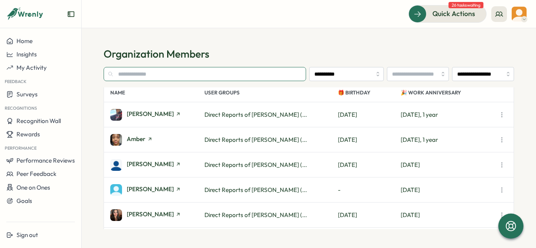
scroll to position [0, 0]
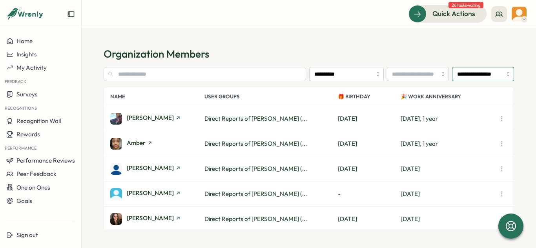
click at [495, 73] on input "**********" at bounding box center [483, 74] width 62 height 14
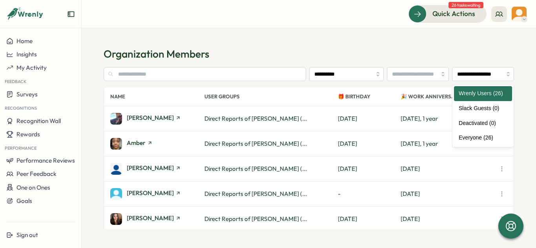
drag, startPoint x: 408, startPoint y: 51, endPoint x: 404, endPoint y: 55, distance: 5.6
click at [408, 51] on h1 "Organization Members" at bounding box center [309, 54] width 410 height 14
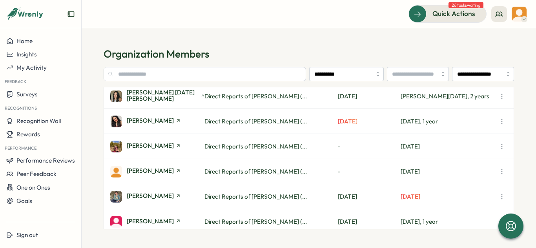
scroll to position [518, 0]
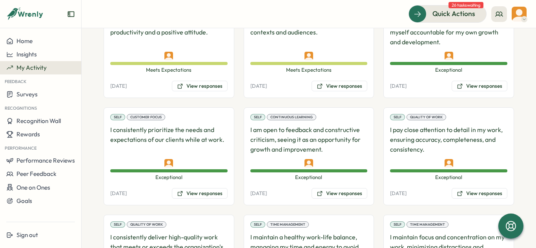
scroll to position [1009, 0]
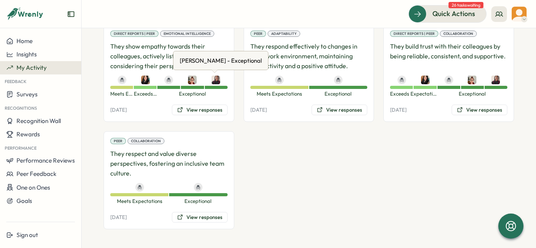
click at [214, 80] on img at bounding box center [215, 80] width 9 height 9
click at [207, 109] on button "View responses" at bounding box center [200, 110] width 56 height 11
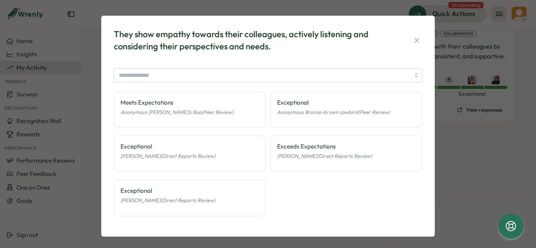
scroll to position [4, 0]
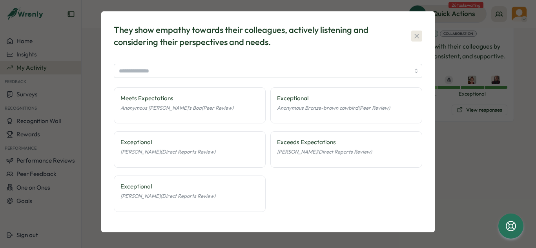
click at [414, 34] on icon "button" at bounding box center [417, 36] width 8 height 8
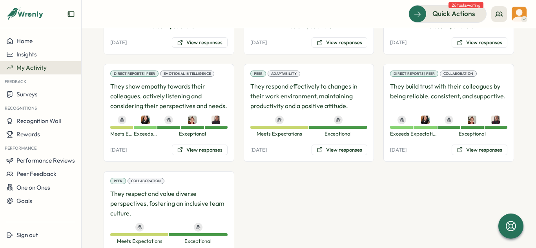
scroll to position [767, 0]
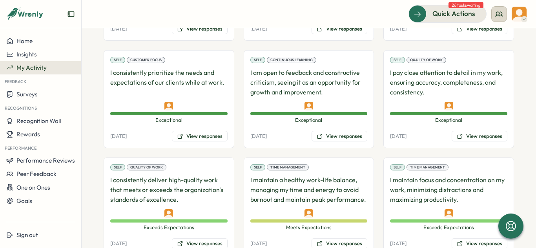
click at [502, 15] on icon at bounding box center [499, 14] width 8 height 8
click at [501, 46] on div "My Team" at bounding box center [499, 38] width 59 height 15
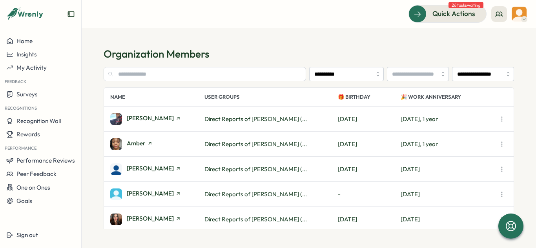
click at [162, 170] on span "[PERSON_NAME]" at bounding box center [150, 169] width 47 height 6
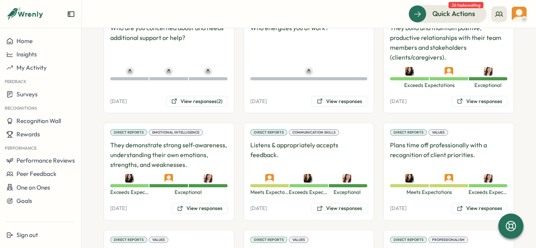
scroll to position [677, 0]
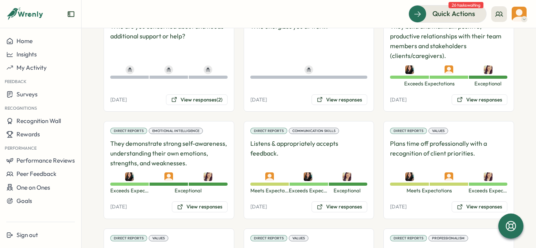
click at [404, 193] on div "Direct Reports Values Plans time off professionally with a recognition of clien…" at bounding box center [448, 170] width 131 height 98
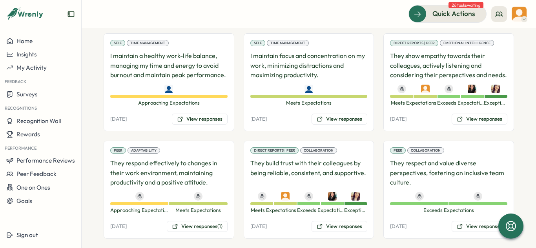
scroll to position [1401, 0]
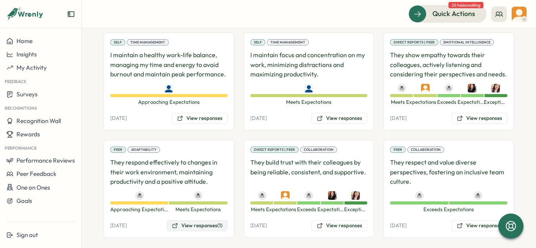
click at [201, 220] on button "View responses (1)" at bounding box center [197, 225] width 61 height 11
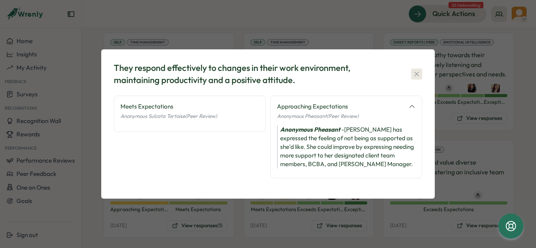
click at [419, 72] on icon "button" at bounding box center [417, 74] width 8 height 8
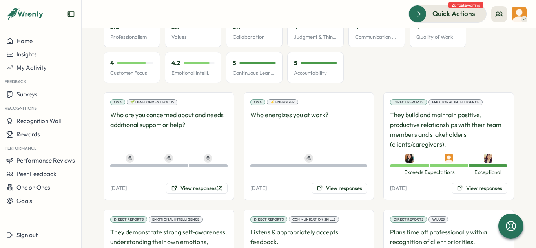
scroll to position [586, 0]
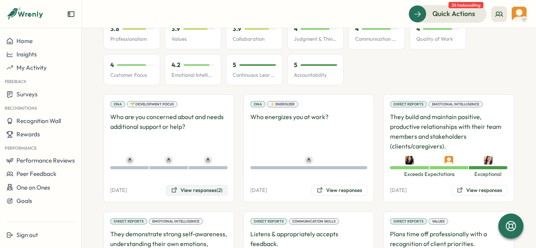
click at [210, 185] on button "View responses (2)" at bounding box center [197, 190] width 62 height 11
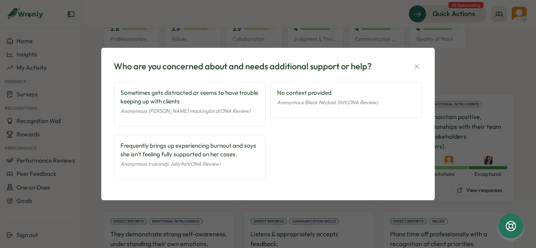
click at [242, 155] on div "Frequently brings up experiencing burnout and says she isn't feeling fully supp…" at bounding box center [189, 150] width 138 height 17
click at [199, 165] on span "Anonymous Irukandji Jellyfish (ONA Review)" at bounding box center [170, 164] width 100 height 6
click at [417, 64] on icon "button" at bounding box center [417, 67] width 8 height 8
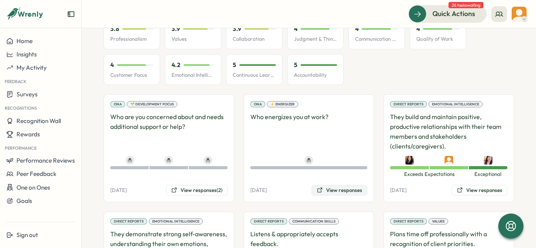
click at [359, 185] on button "View responses" at bounding box center [340, 190] width 56 height 11
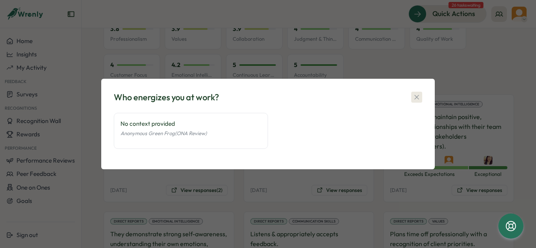
click at [417, 99] on icon "button" at bounding box center [417, 97] width 8 height 8
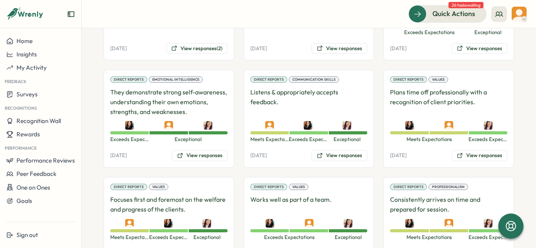
scroll to position [729, 0]
